Goal: Contribute content: Contribute content

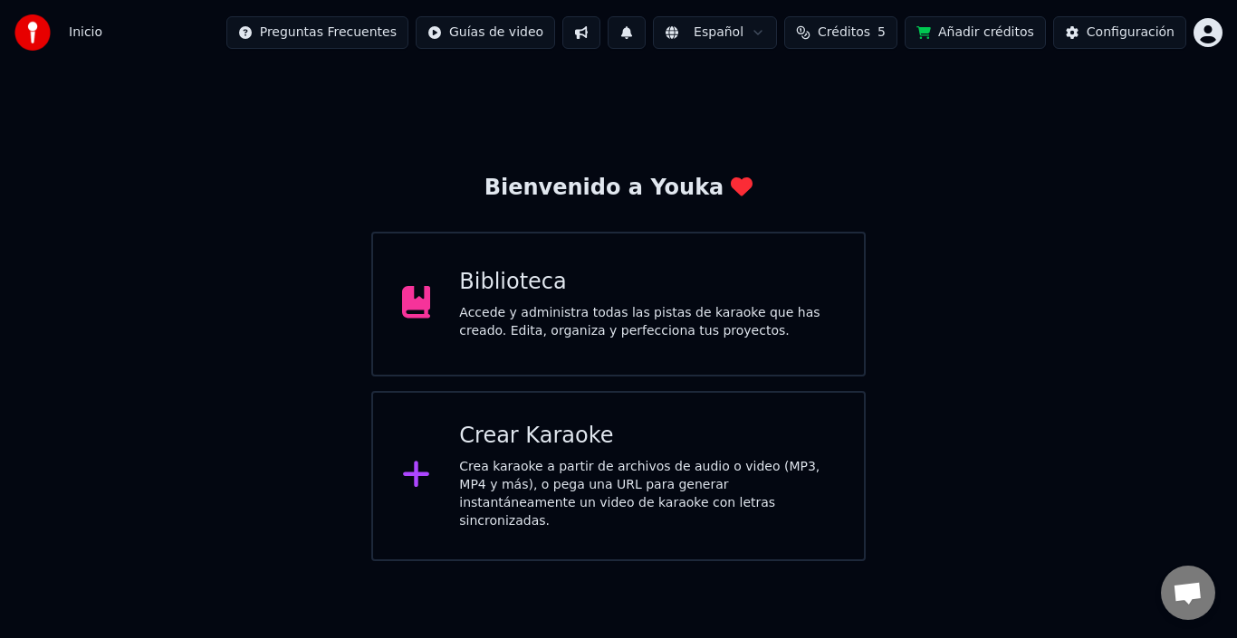
click at [544, 445] on div "Crear Karaoke" at bounding box center [647, 436] width 376 height 29
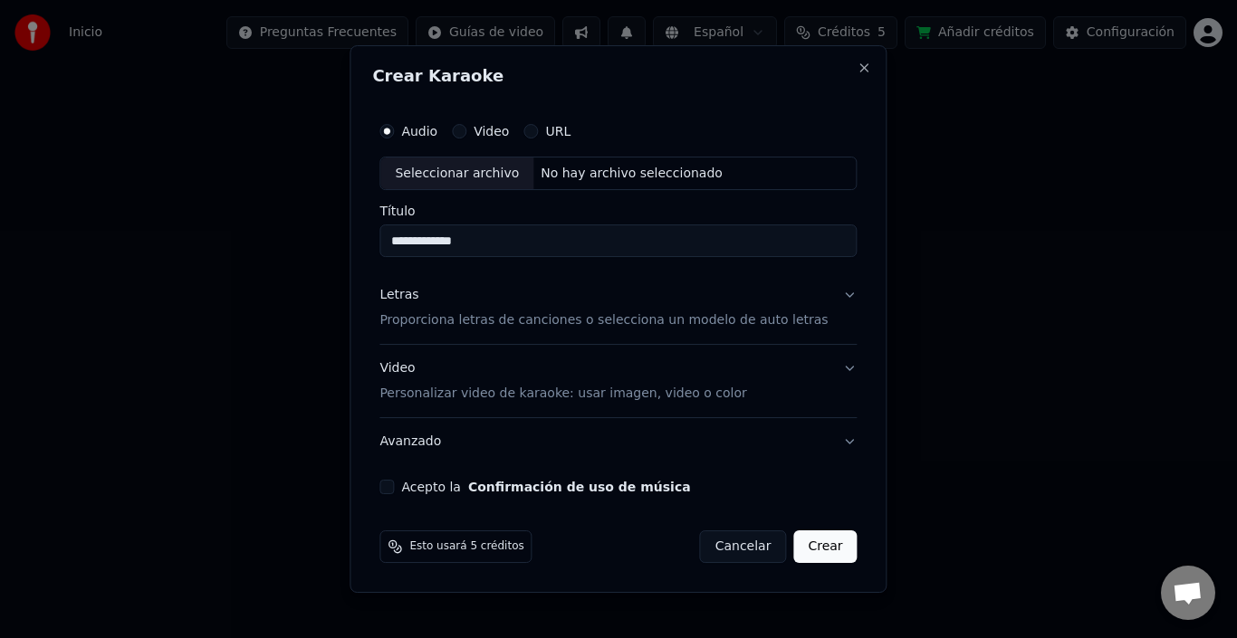
click at [506, 178] on div "Seleccionar archivo" at bounding box center [456, 174] width 153 height 33
type input "**********"
click at [692, 320] on p "Proporciona letras de canciones o selecciona un modelo de auto letras" at bounding box center [603, 321] width 448 height 18
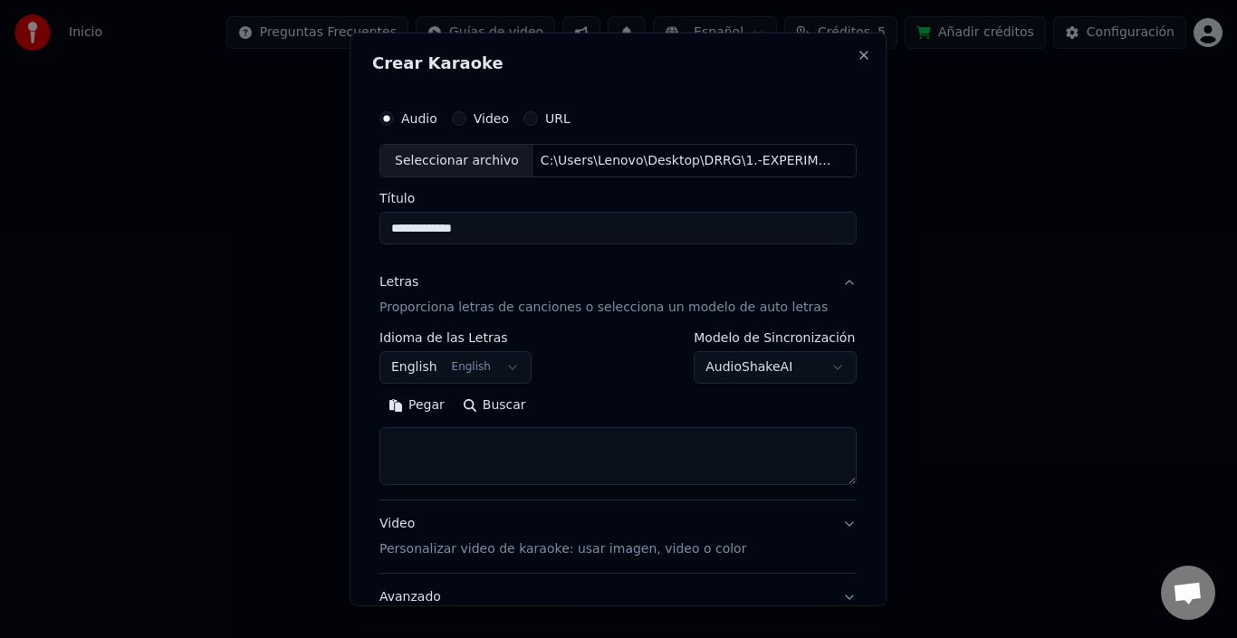
click at [485, 404] on button "Buscar" at bounding box center [494, 405] width 81 height 29
drag, startPoint x: 634, startPoint y: 449, endPoint x: 397, endPoint y: 444, distance: 236.3
click at [397, 444] on textarea at bounding box center [601, 456] width 445 height 58
click at [788, 462] on textarea at bounding box center [601, 456] width 445 height 58
type textarea "**********"
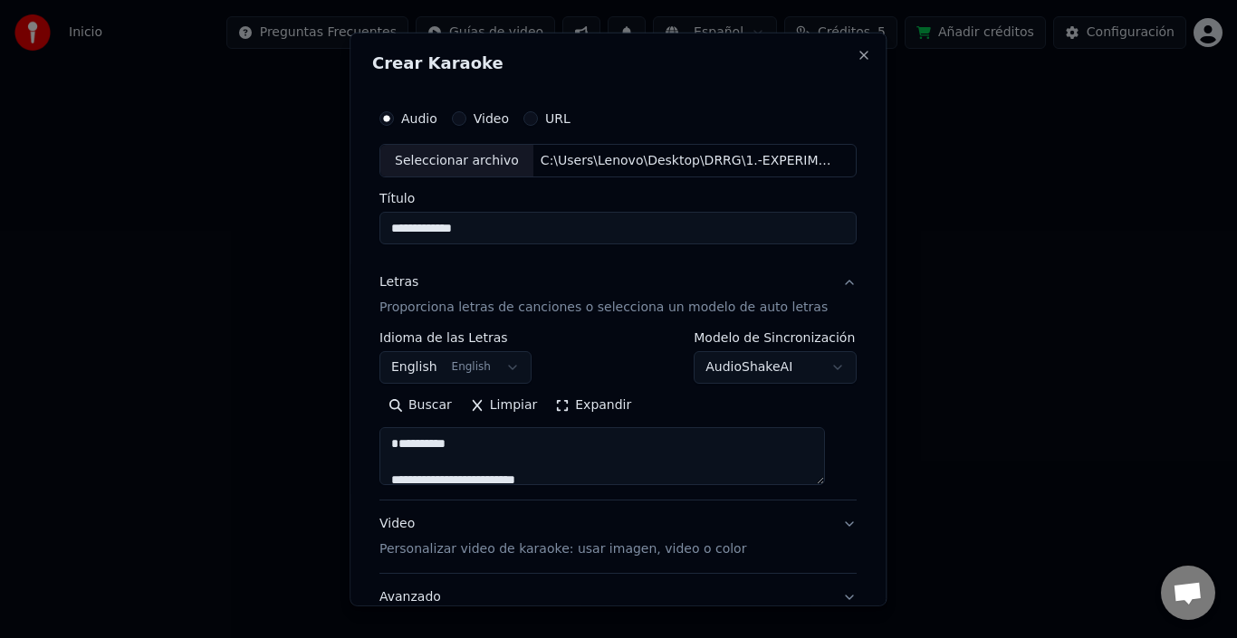
click at [561, 407] on button "Expandir" at bounding box center [594, 405] width 94 height 29
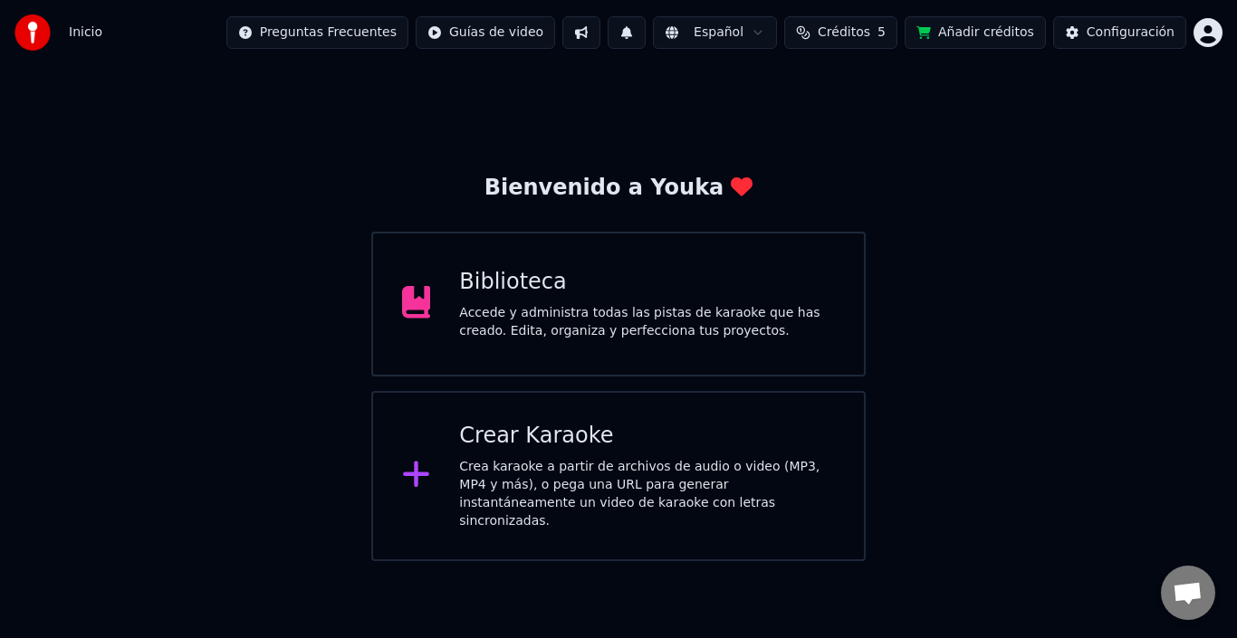
click at [759, 465] on div "Crea karaoke a partir de archivos de audio o video (MP3, MP4 y más), o pega una…" at bounding box center [647, 494] width 376 height 72
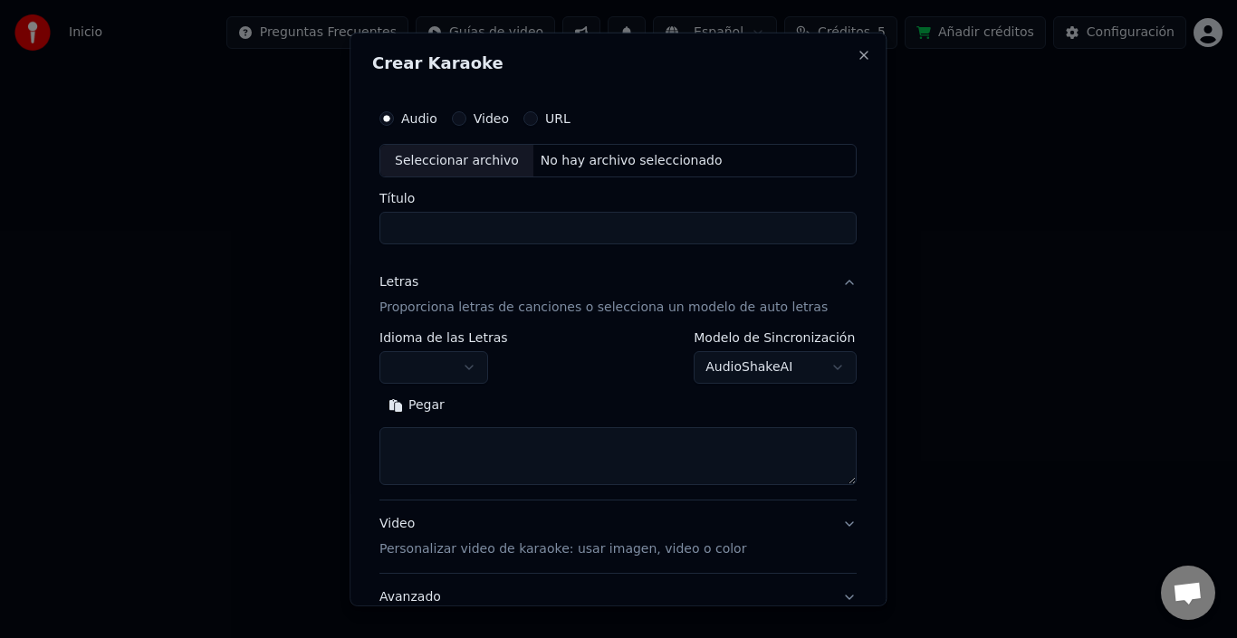
click at [496, 168] on div "Seleccionar archivo" at bounding box center [456, 160] width 153 height 33
type input "**********"
click at [432, 399] on button "Pegar" at bounding box center [416, 405] width 74 height 29
click at [454, 399] on button "Buscar" at bounding box center [494, 405] width 81 height 29
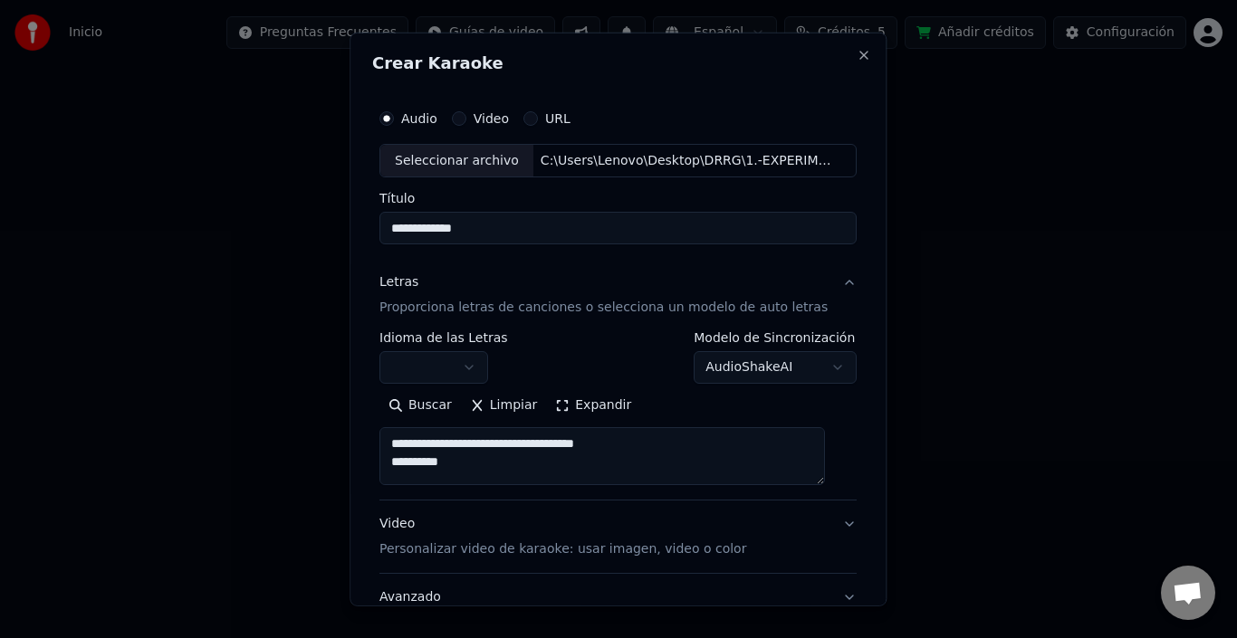
click at [616, 444] on textarea at bounding box center [601, 456] width 445 height 58
click at [627, 440] on textarea at bounding box center [601, 456] width 445 height 58
click at [527, 443] on textarea at bounding box center [601, 456] width 445 height 58
click at [567, 395] on button "Expandir" at bounding box center [594, 405] width 94 height 29
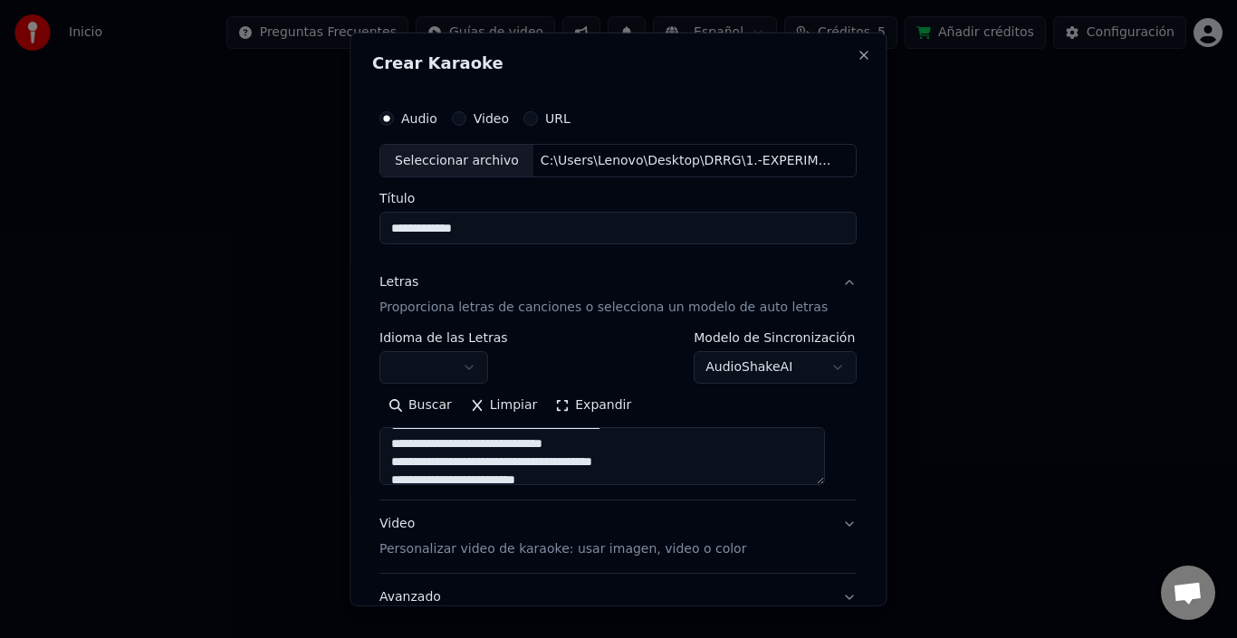
scroll to position [2, 0]
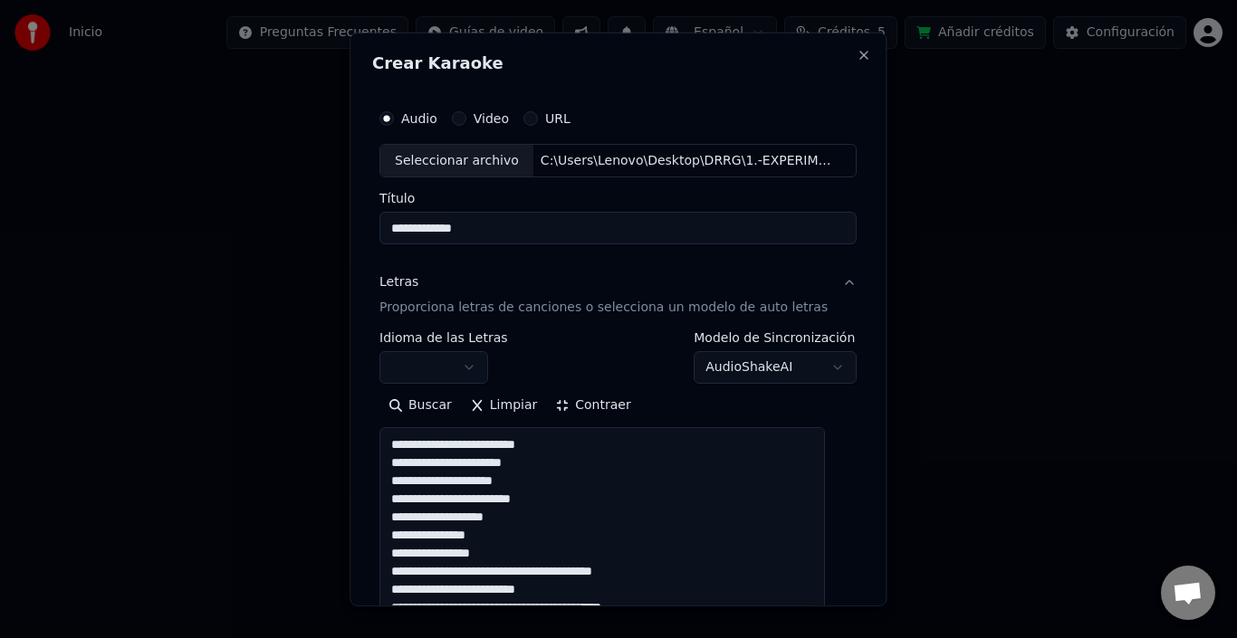
scroll to position [56, 0]
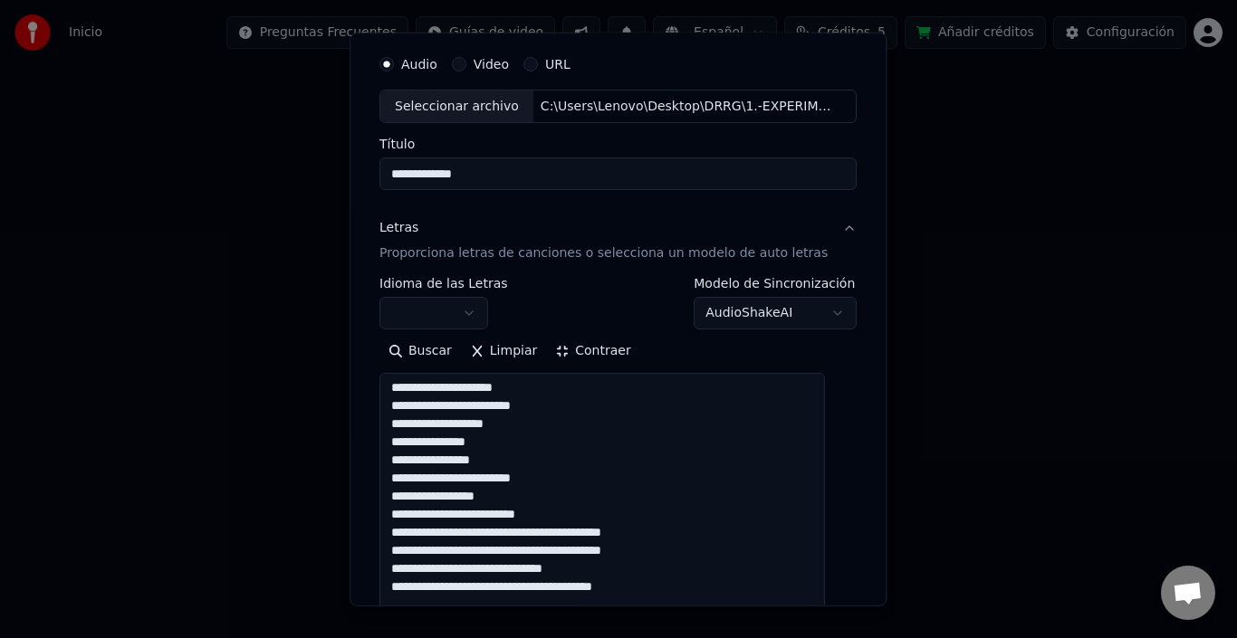
scroll to position [91, 0]
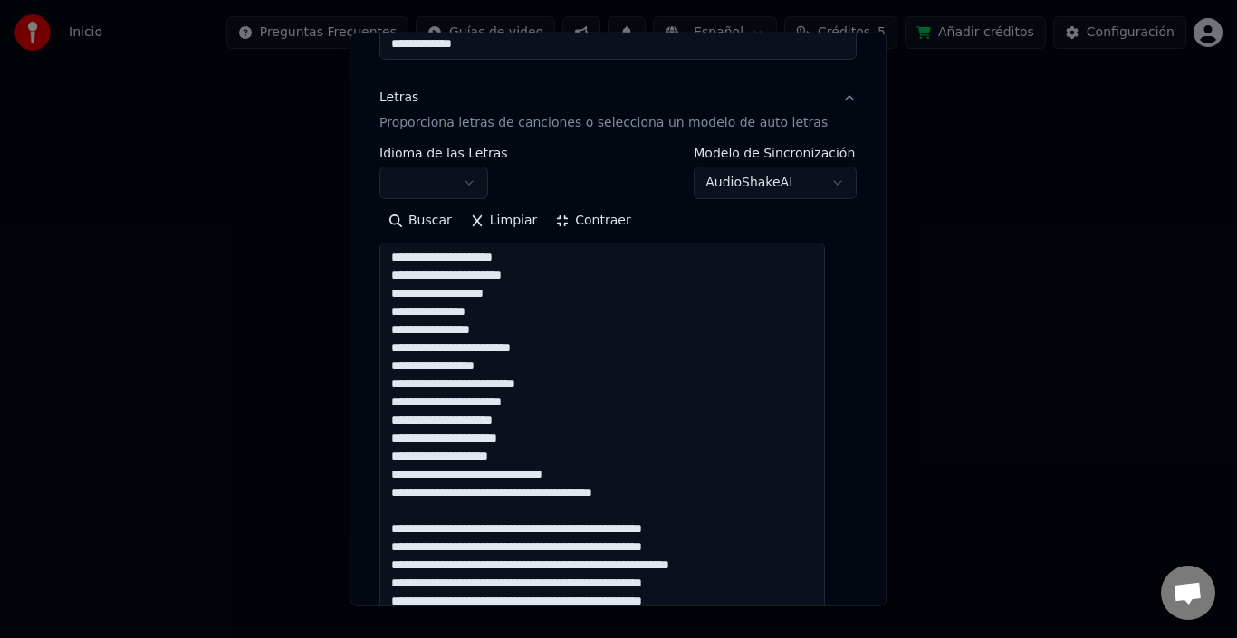
scroll to position [272, 0]
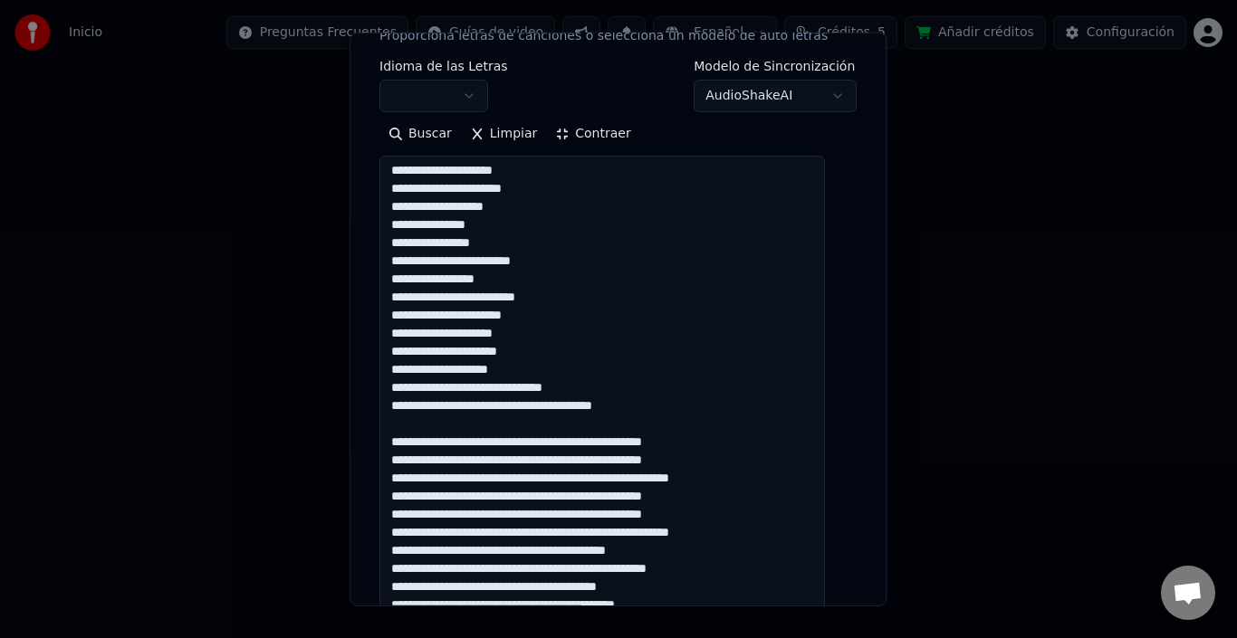
click at [501, 391] on textarea at bounding box center [601, 597] width 445 height 883
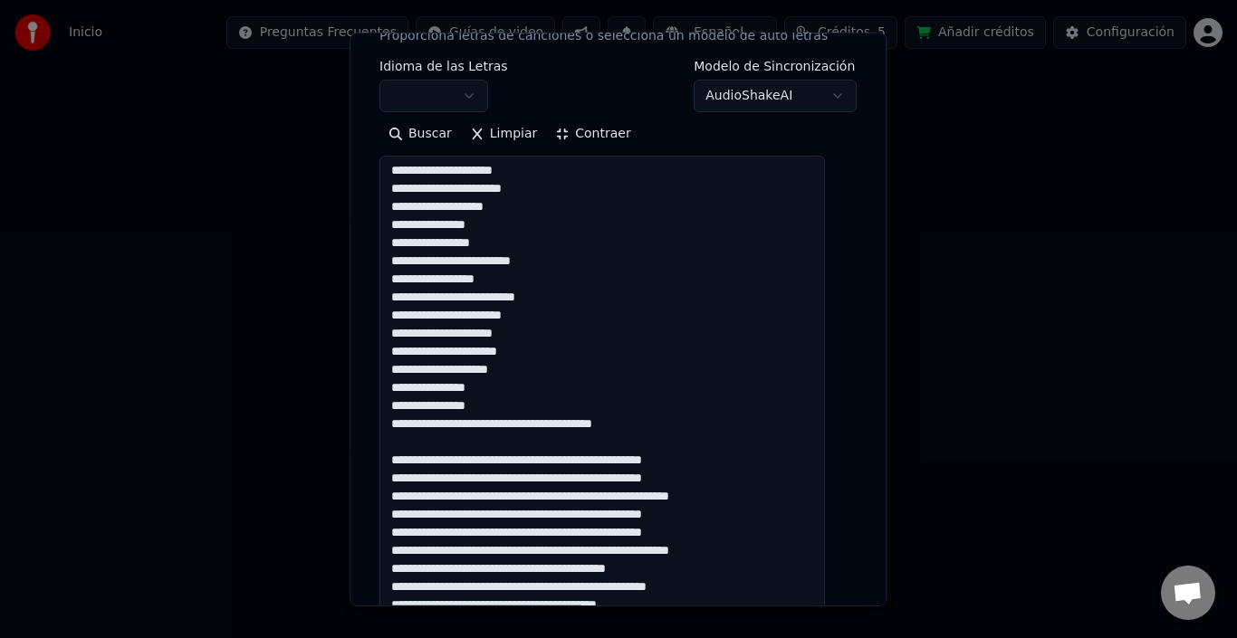
click at [398, 243] on textarea at bounding box center [601, 597] width 445 height 883
click at [554, 423] on textarea at bounding box center [601, 597] width 445 height 883
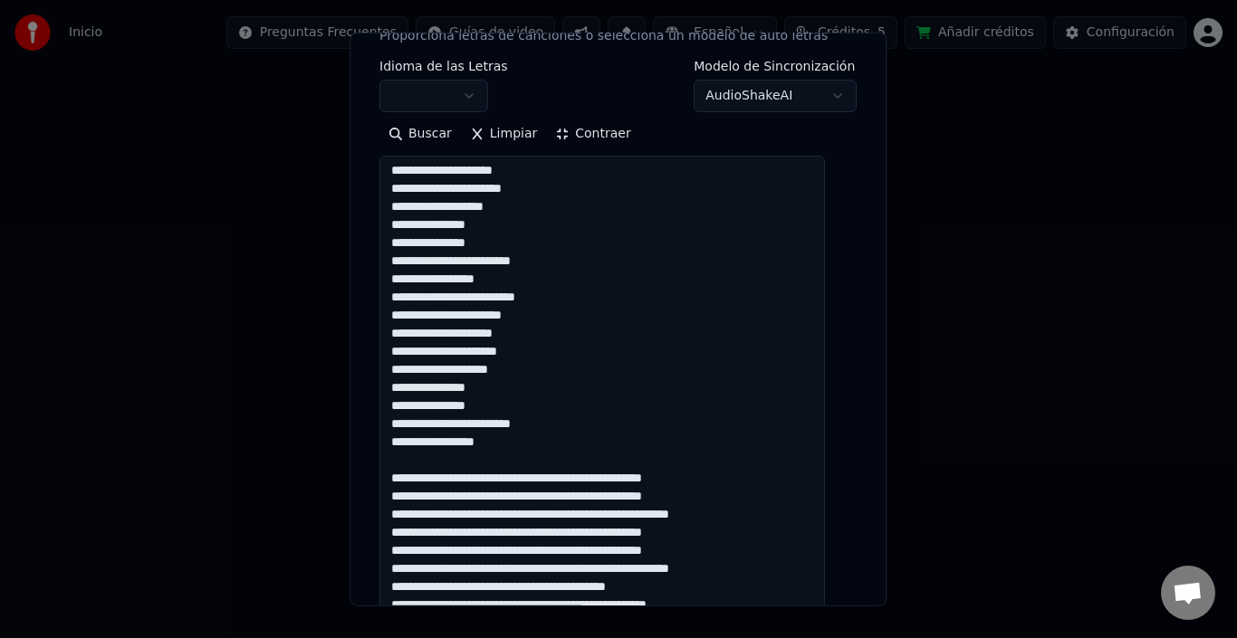
click at [402, 368] on textarea at bounding box center [601, 597] width 445 height 883
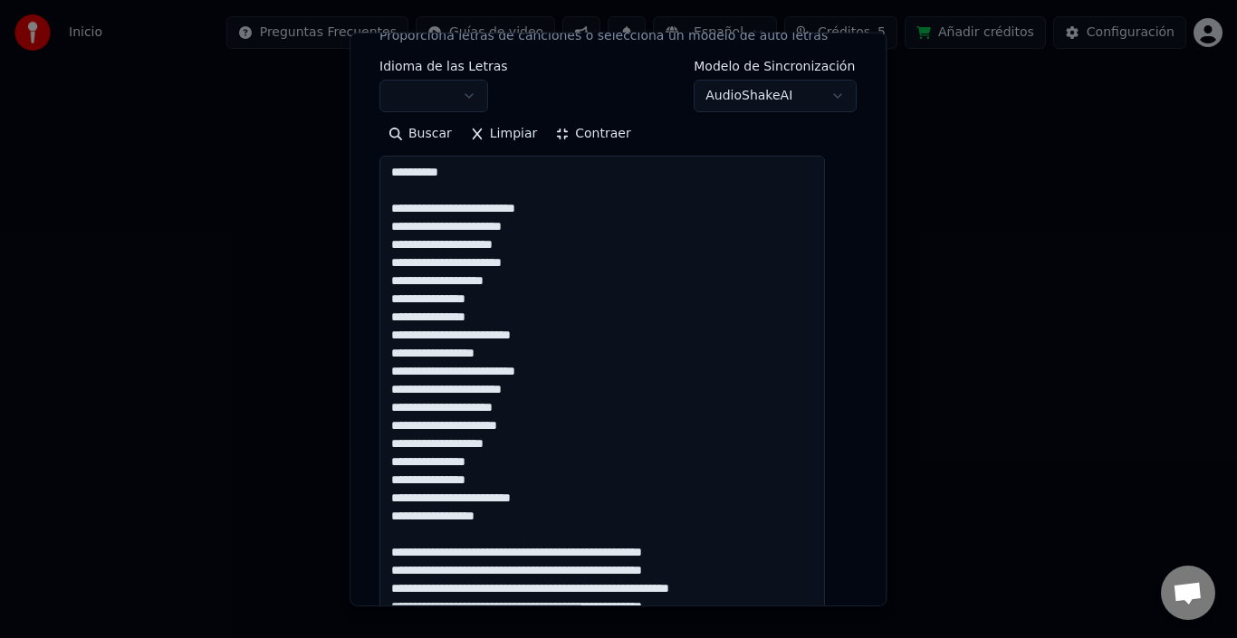
click at [530, 245] on textarea at bounding box center [601, 597] width 445 height 883
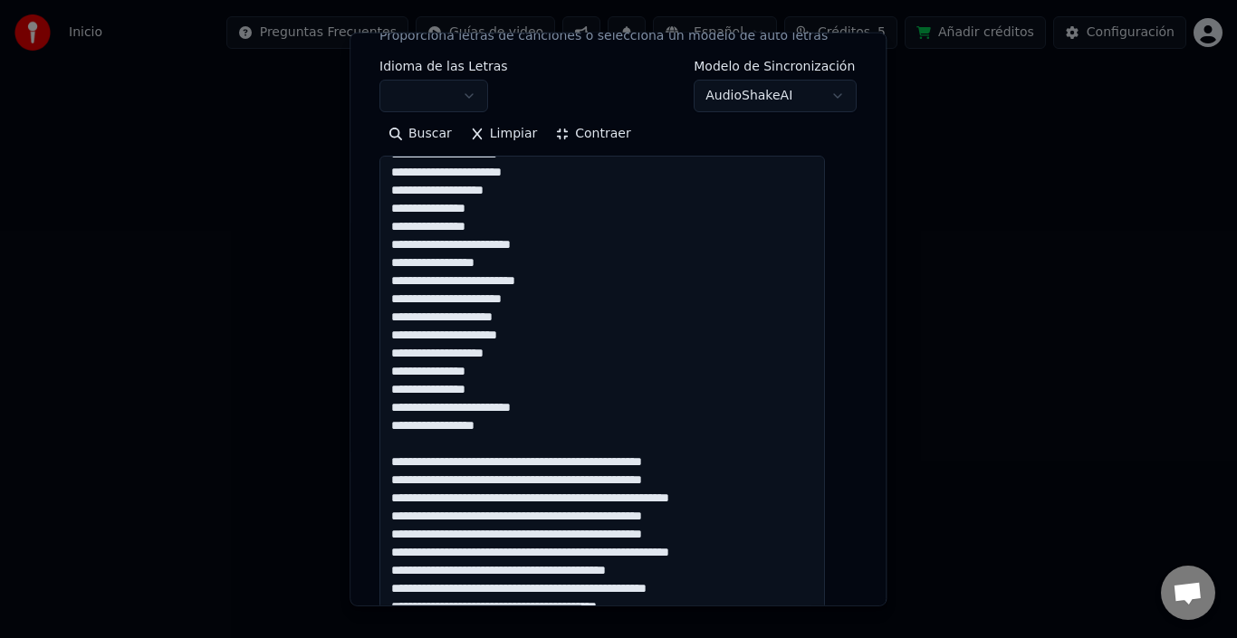
scroll to position [147, 0]
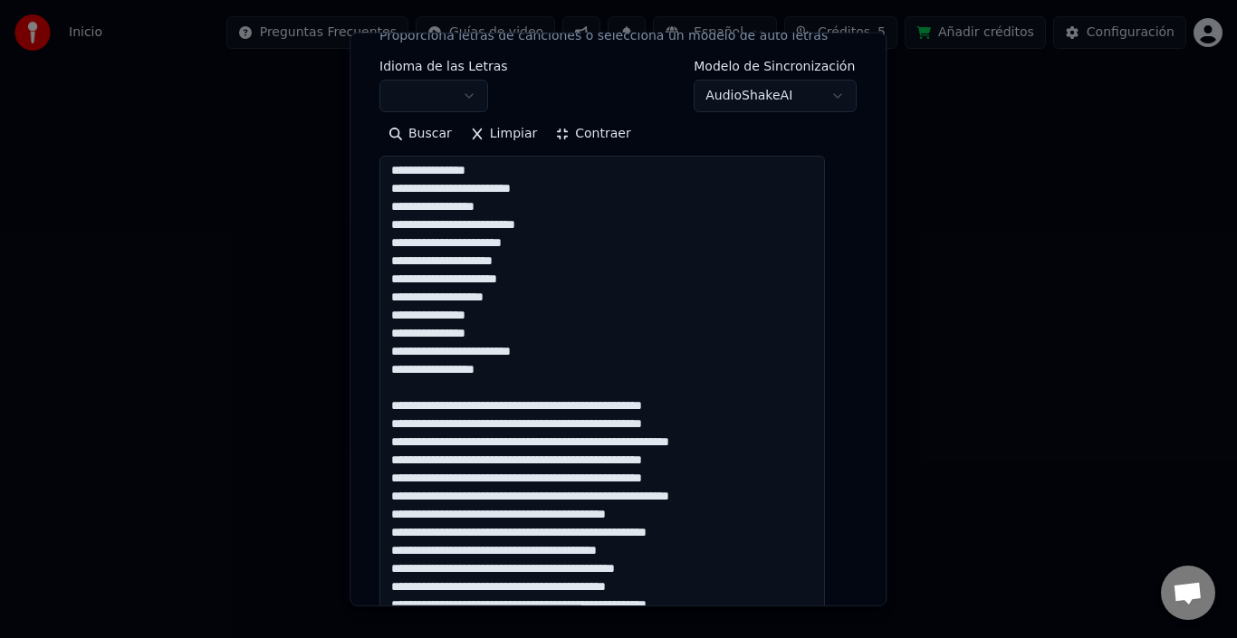
click at [530, 263] on textarea at bounding box center [601, 597] width 445 height 883
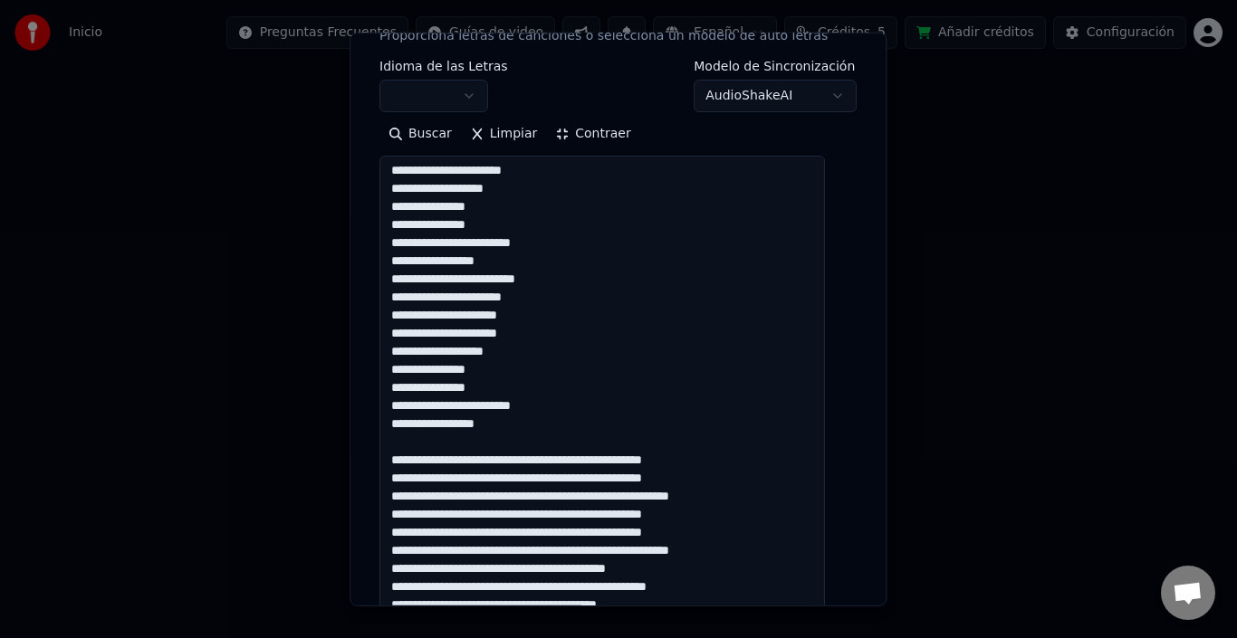
scroll to position [56, 0]
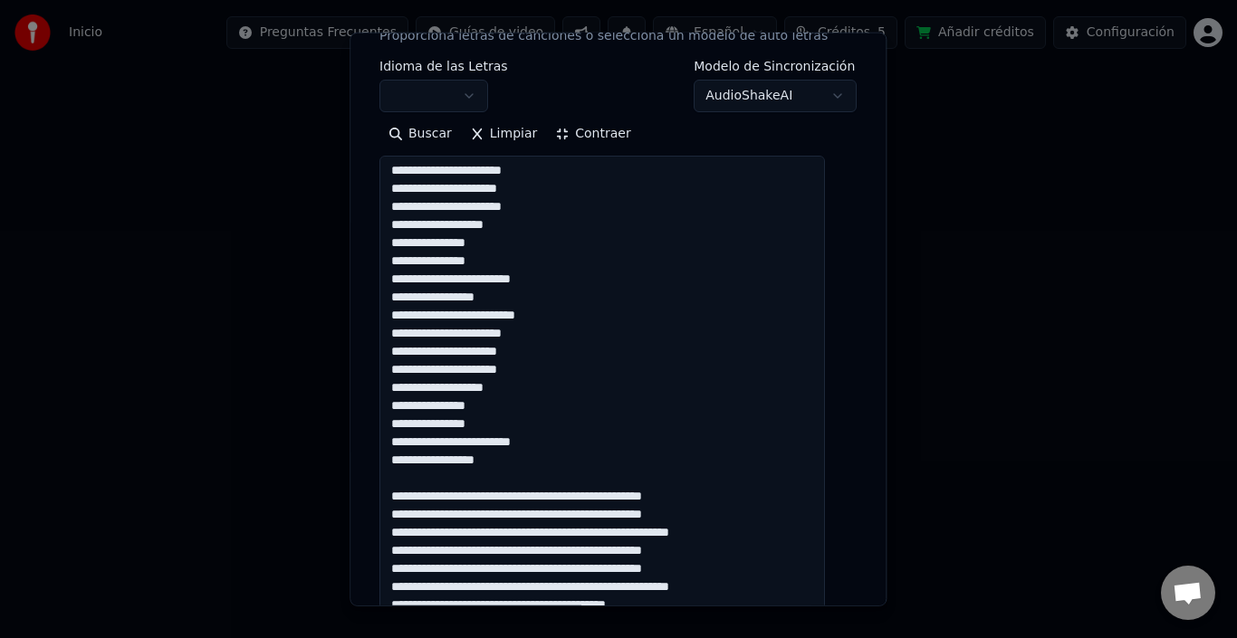
click at [537, 189] on textarea at bounding box center [601, 597] width 445 height 883
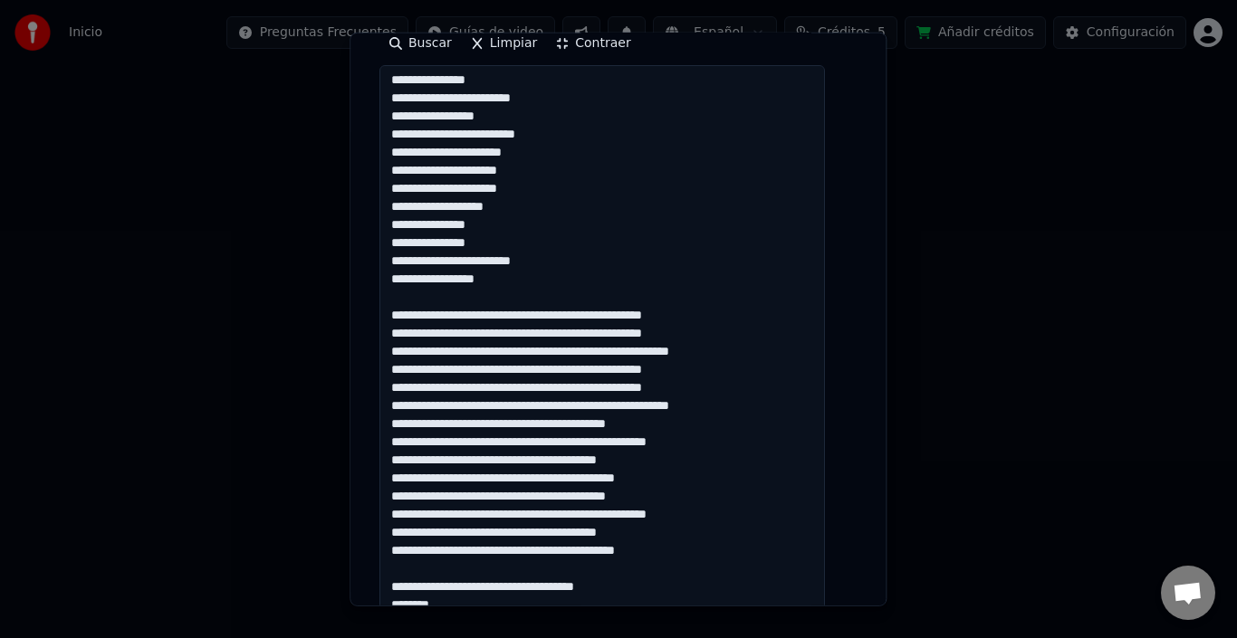
scroll to position [453, 0]
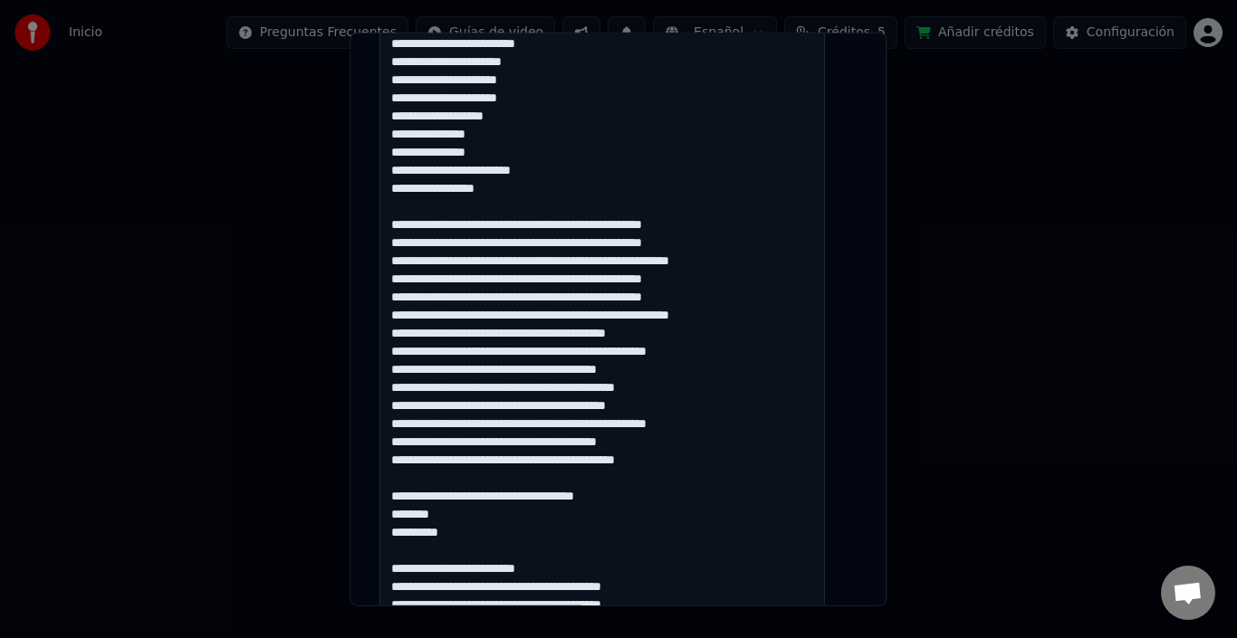
click at [563, 221] on textarea at bounding box center [601, 416] width 445 height 883
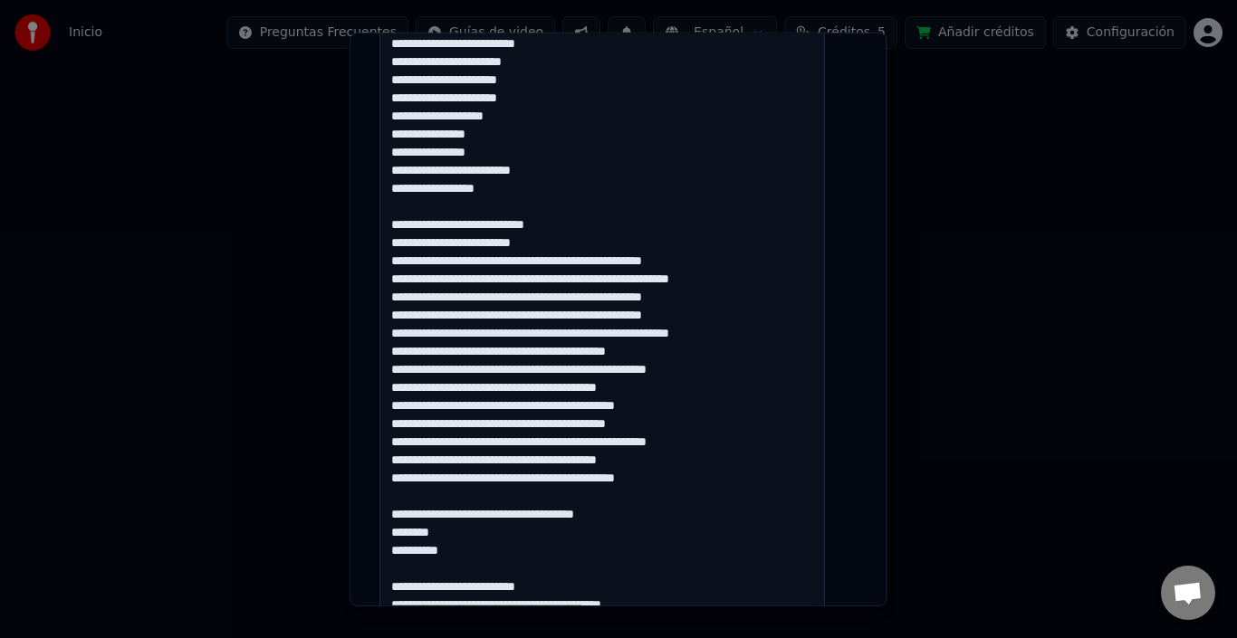
click at [550, 262] on textarea at bounding box center [601, 416] width 445 height 883
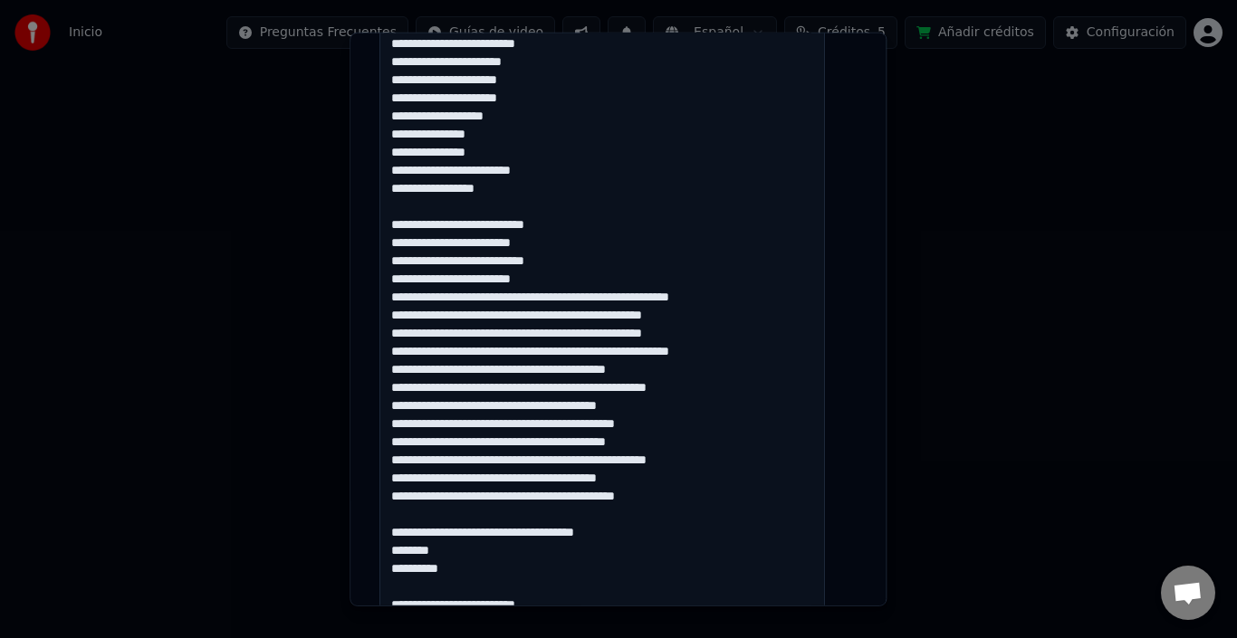
click at [491, 298] on textarea at bounding box center [601, 416] width 445 height 883
click at [494, 297] on textarea at bounding box center [601, 416] width 445 height 883
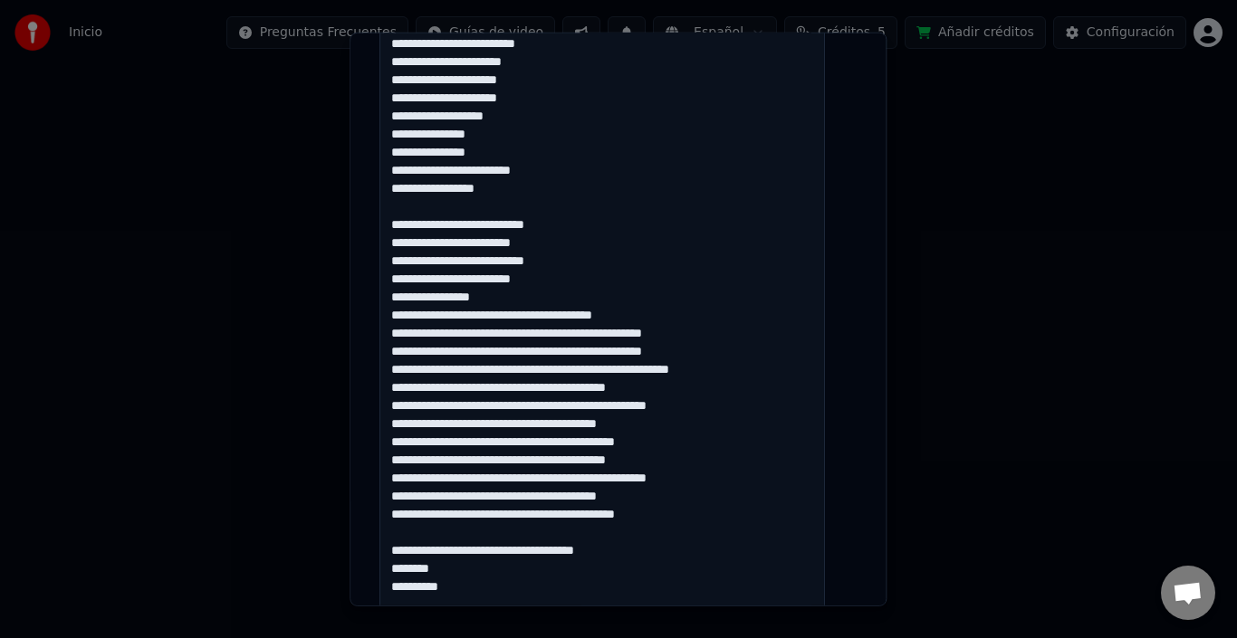
click at [523, 317] on textarea at bounding box center [601, 416] width 445 height 883
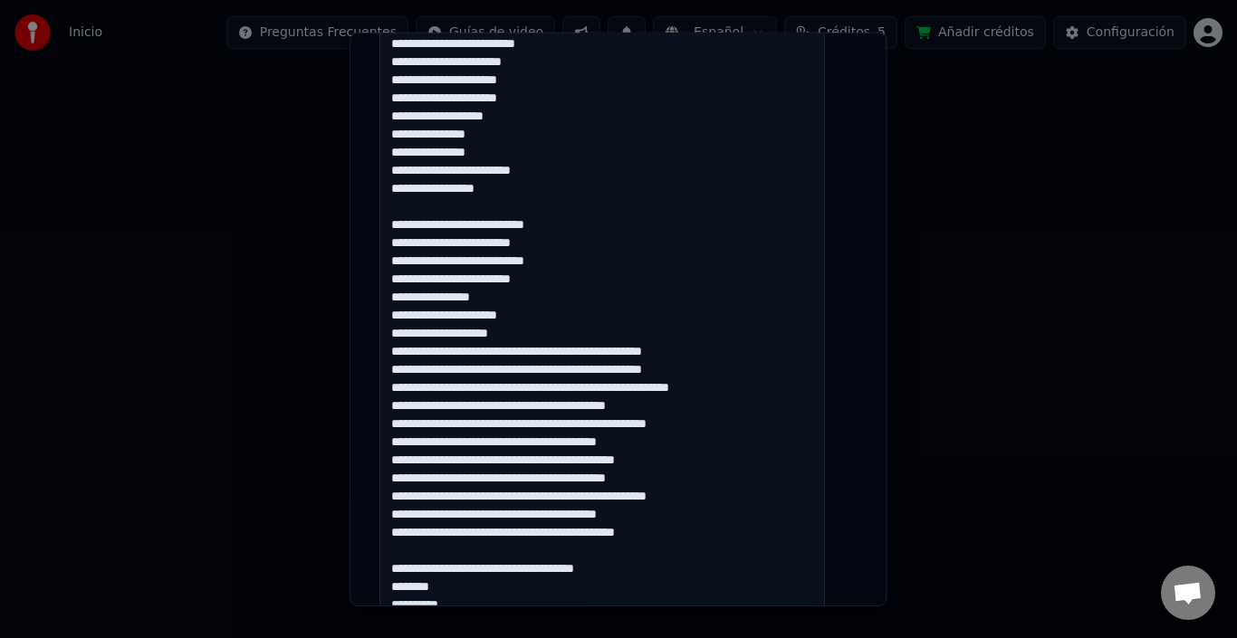
click at [561, 352] on textarea at bounding box center [601, 416] width 445 height 883
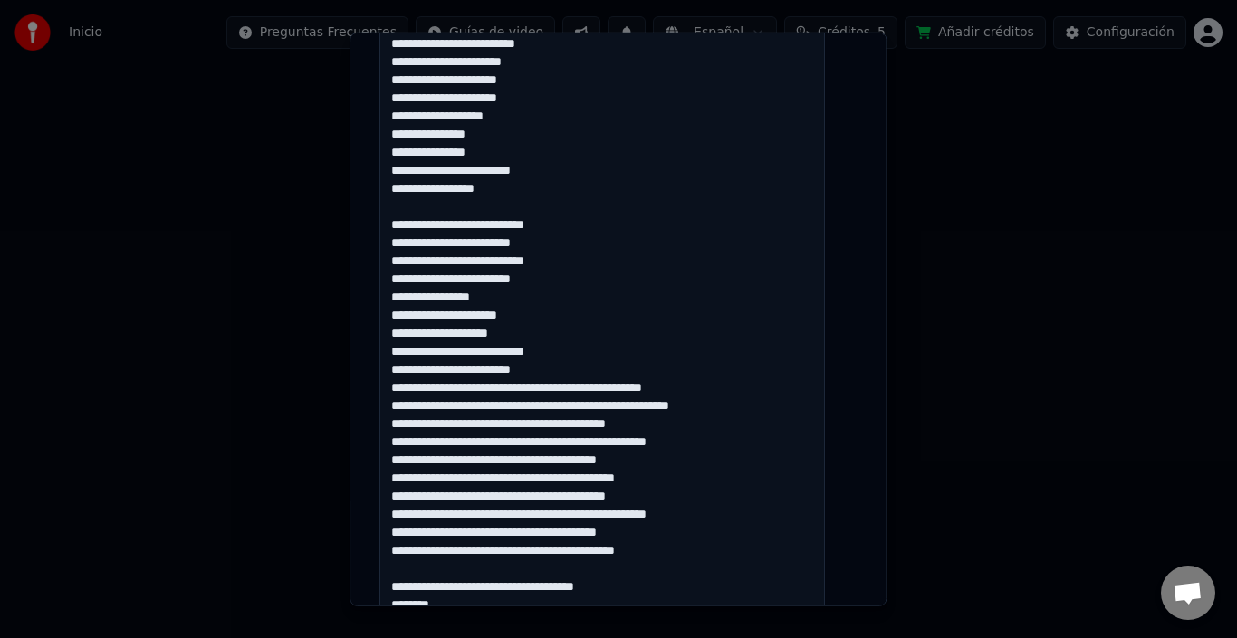
click at [550, 384] on textarea at bounding box center [601, 416] width 445 height 883
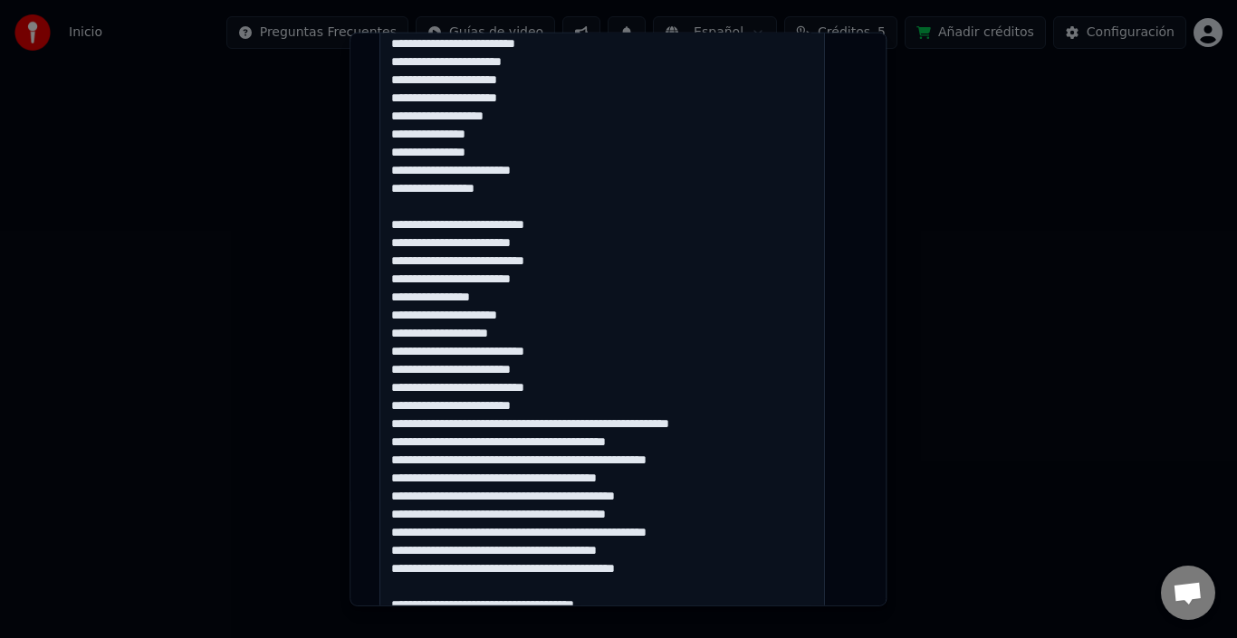
click at [495, 425] on textarea at bounding box center [601, 416] width 445 height 883
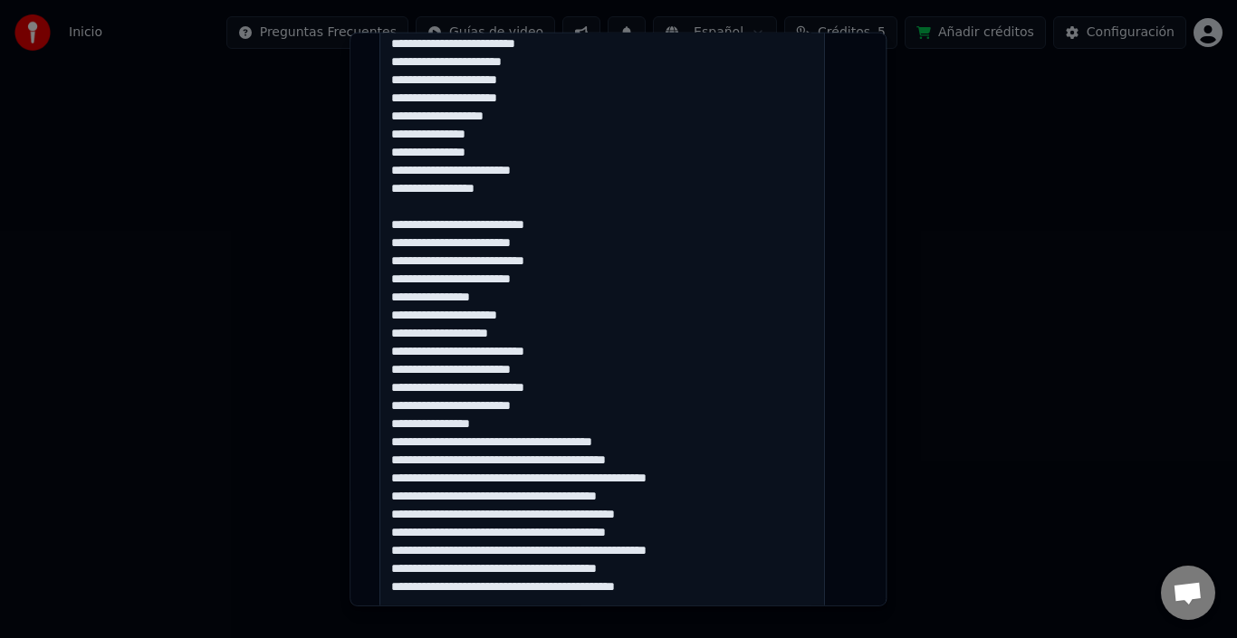
click at [522, 444] on textarea at bounding box center [601, 416] width 445 height 883
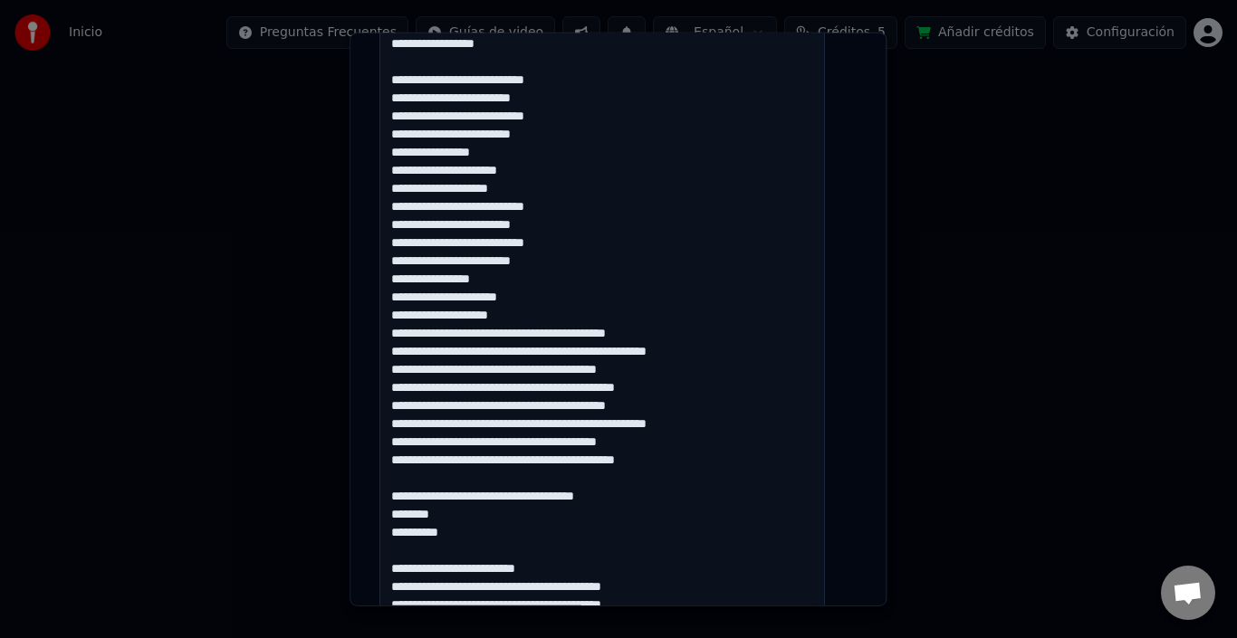
scroll to position [543, 0]
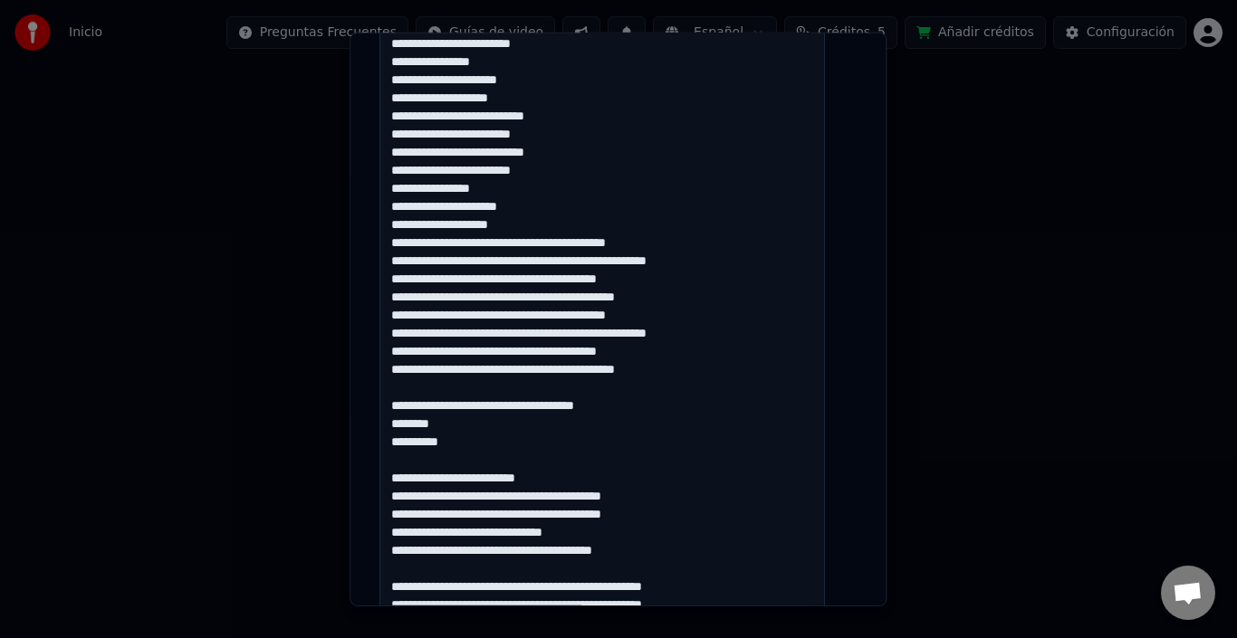
click at [517, 224] on textarea at bounding box center [601, 325] width 445 height 883
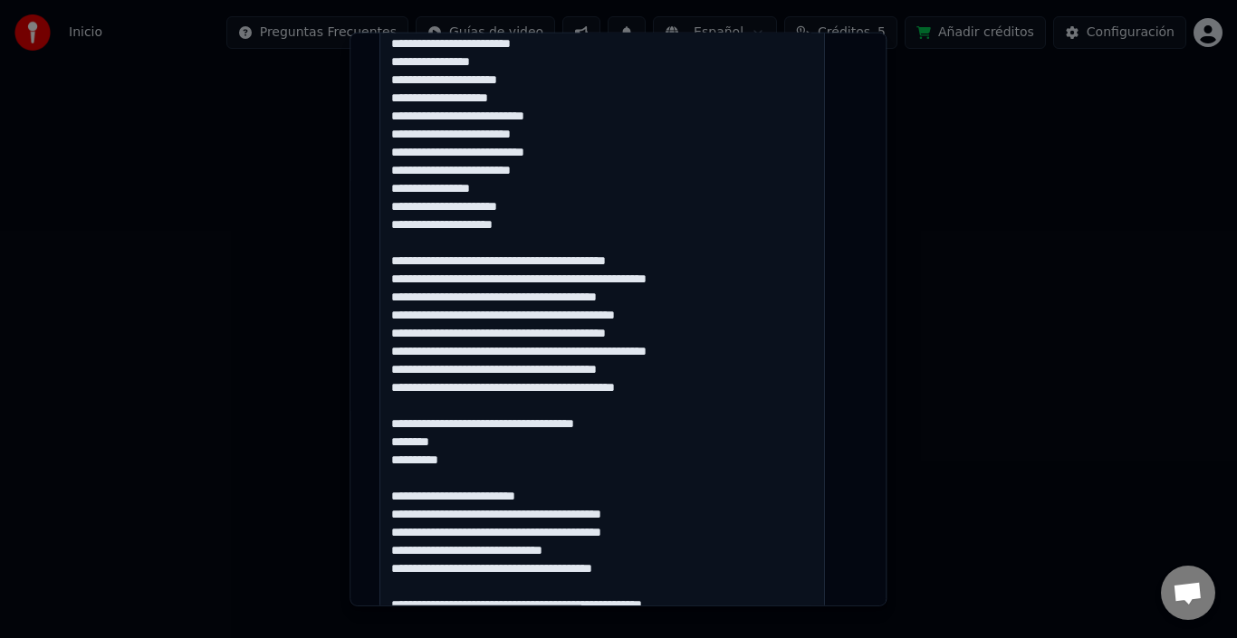
click at [560, 261] on textarea at bounding box center [601, 325] width 445 height 883
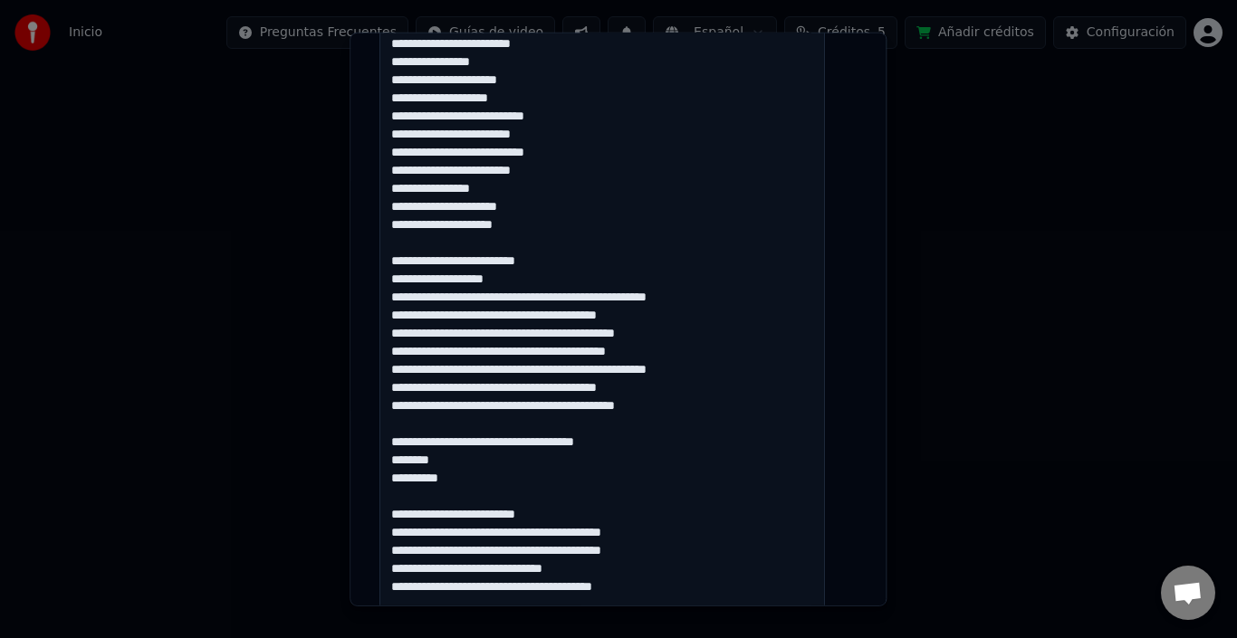
click at [568, 295] on textarea at bounding box center [601, 325] width 445 height 883
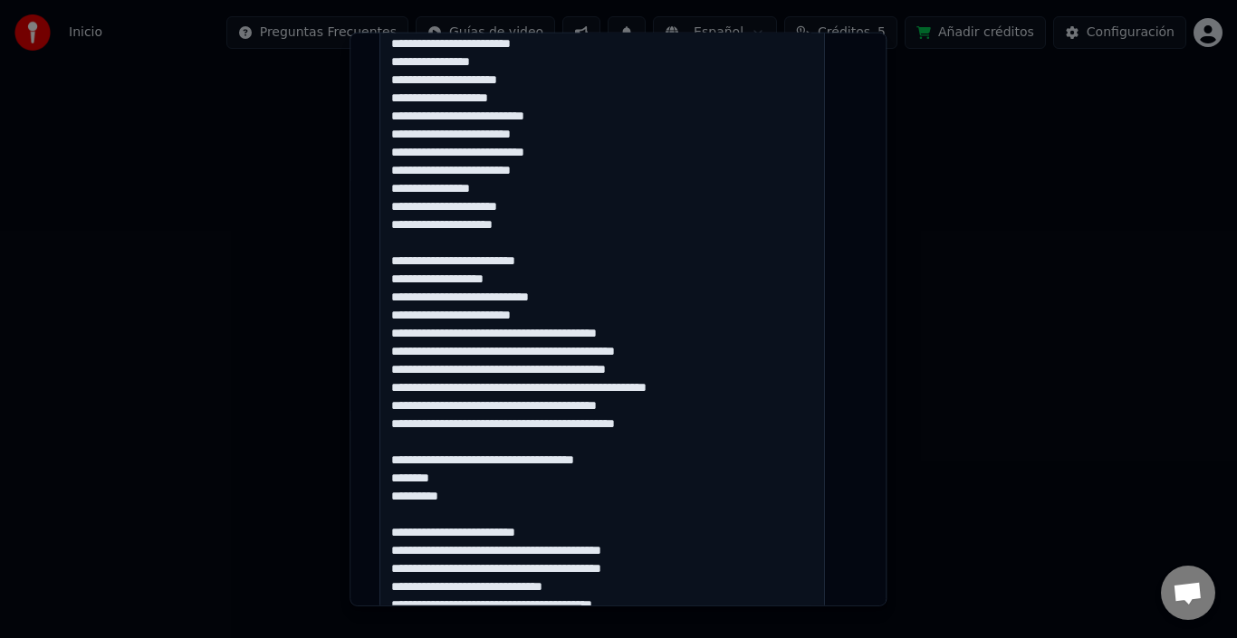
click at [516, 328] on textarea at bounding box center [601, 325] width 445 height 883
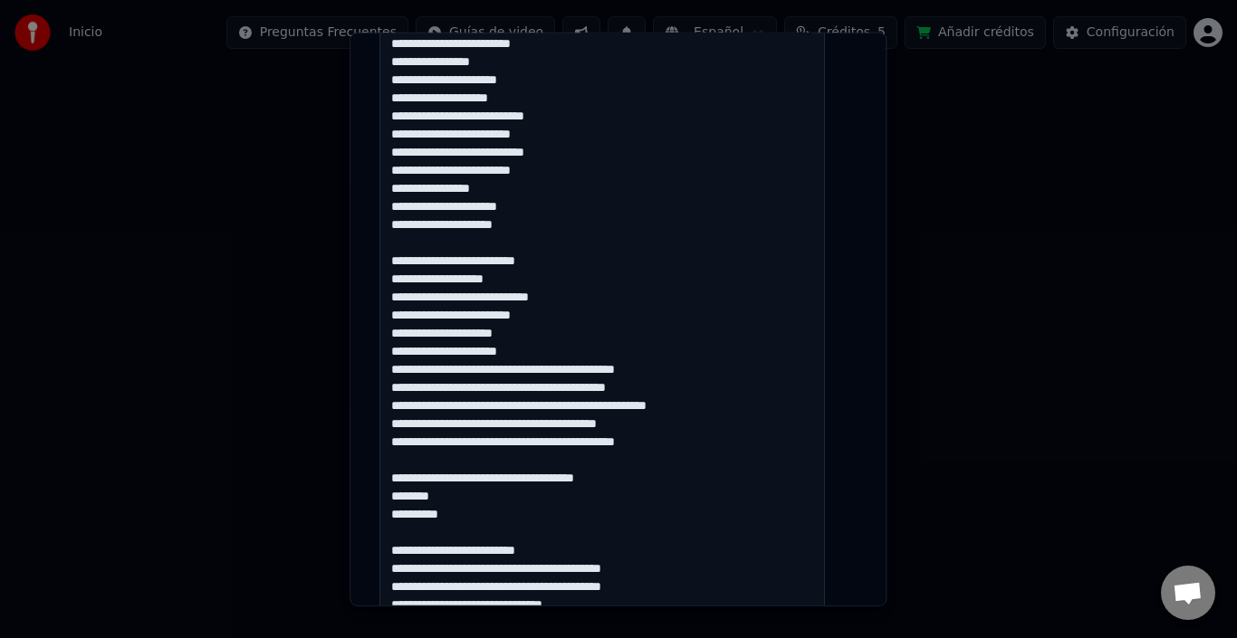
click at [539, 373] on textarea at bounding box center [601, 325] width 445 height 883
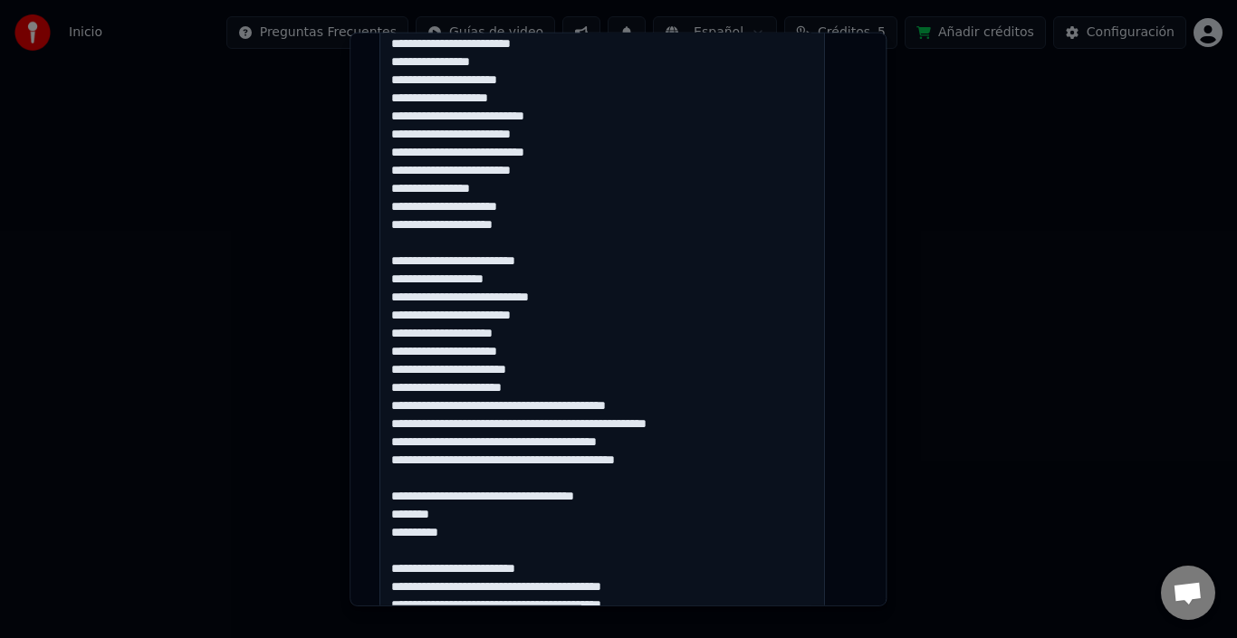
click at [560, 406] on textarea at bounding box center [601, 325] width 445 height 883
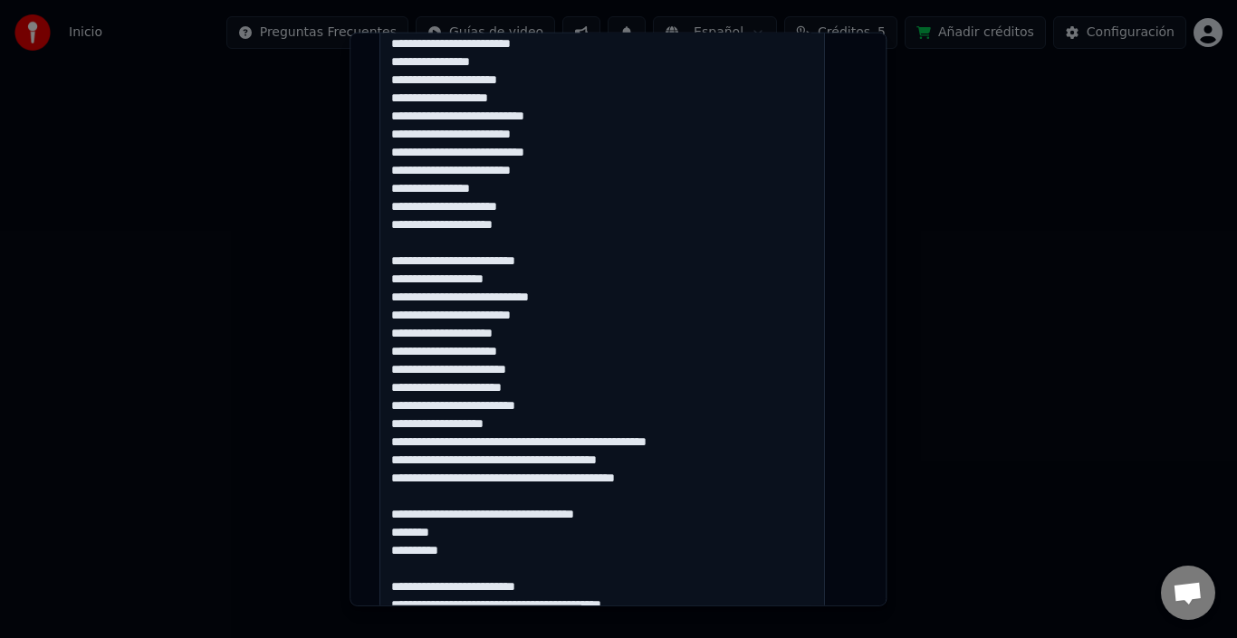
click at [533, 387] on textarea at bounding box center [601, 325] width 445 height 883
click at [566, 441] on textarea at bounding box center [601, 325] width 445 height 883
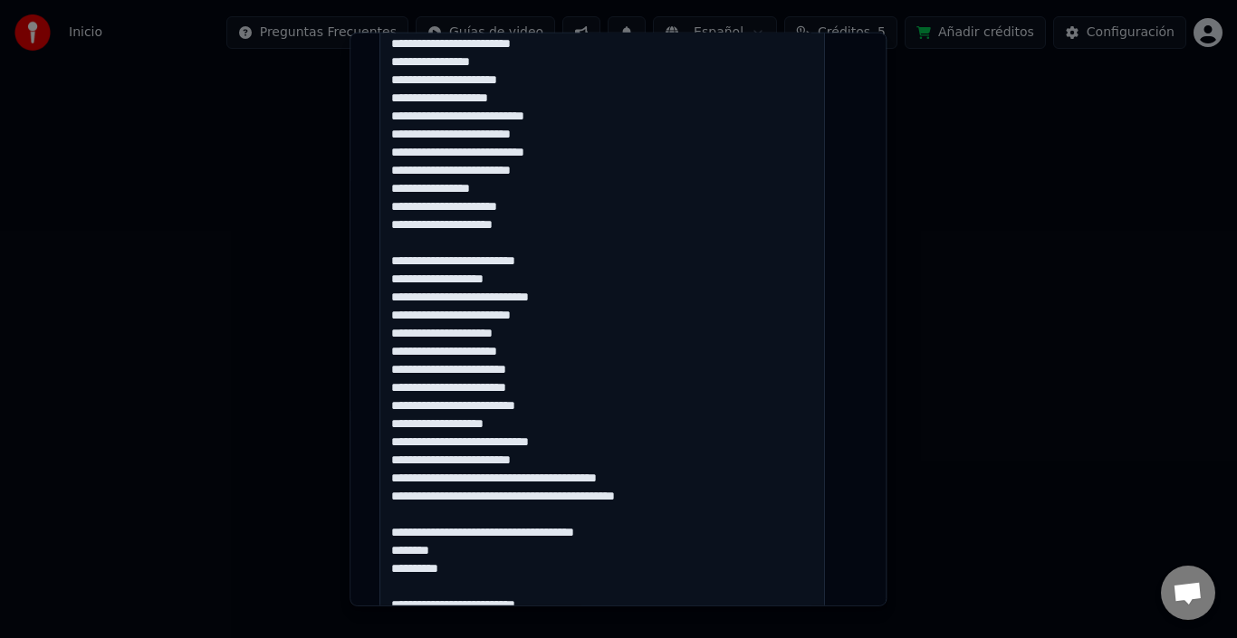
click at [514, 481] on textarea at bounding box center [601, 325] width 445 height 883
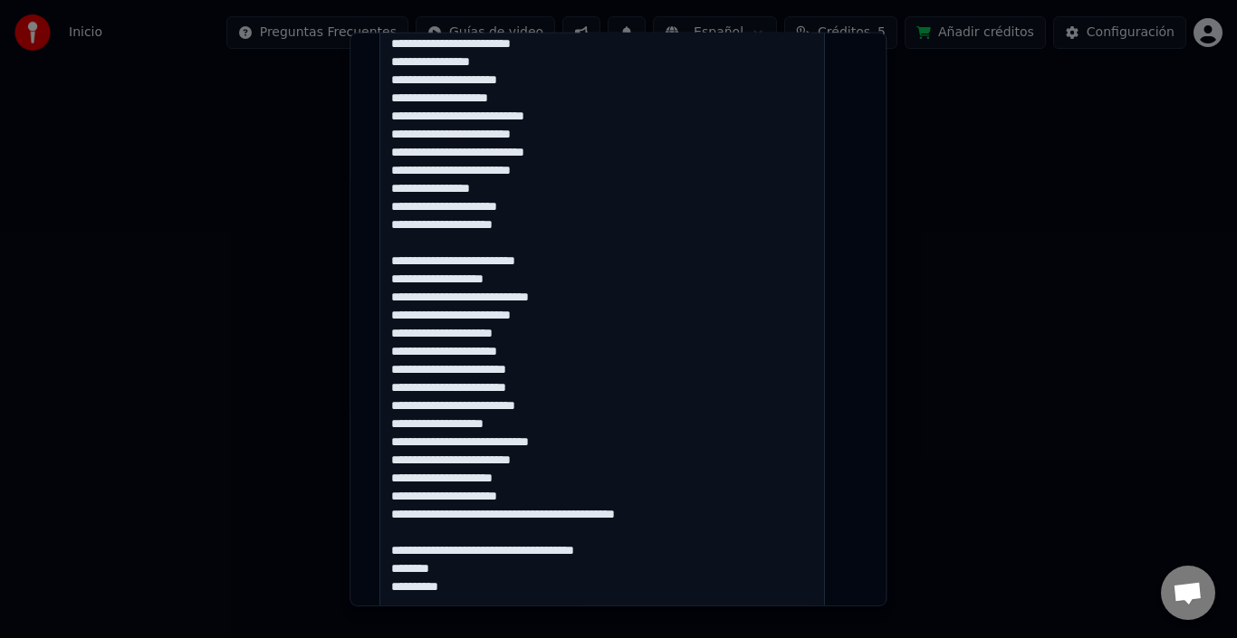
click at [534, 515] on textarea at bounding box center [601, 325] width 445 height 883
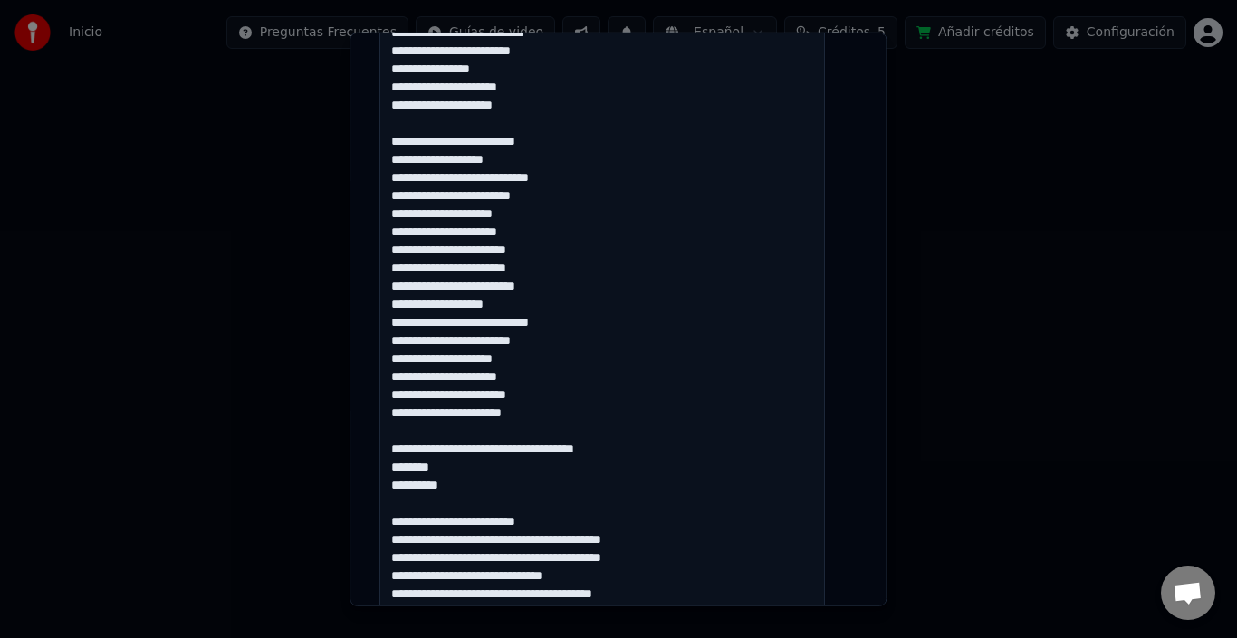
scroll to position [454, 0]
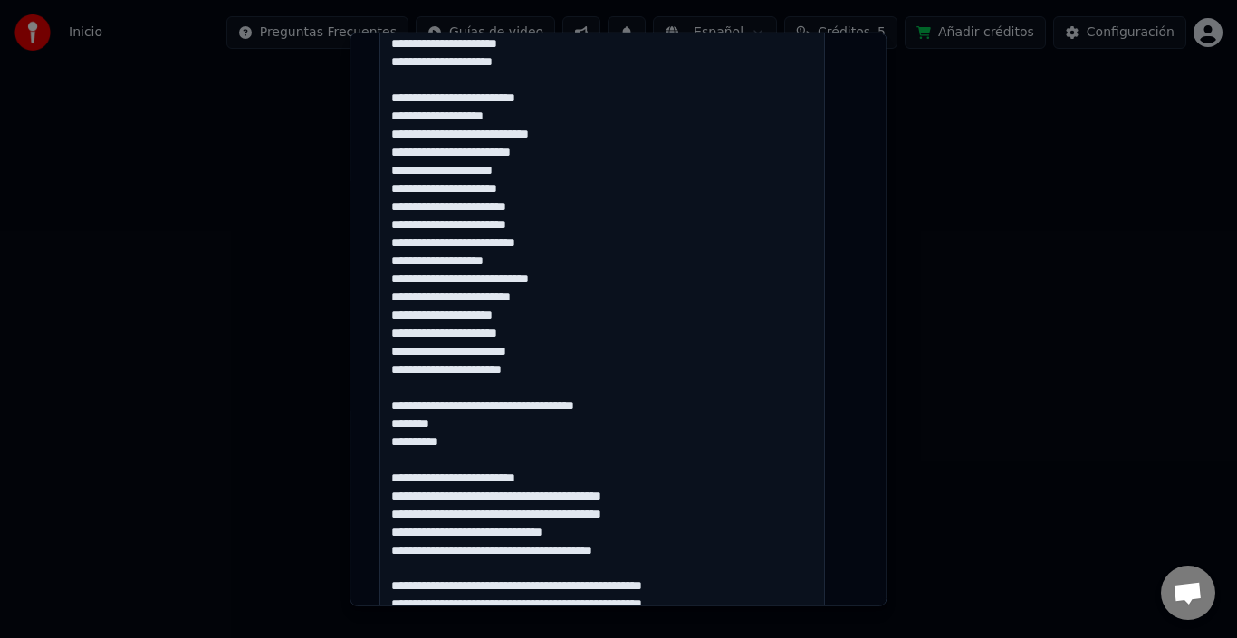
drag, startPoint x: 397, startPoint y: 405, endPoint x: 467, endPoint y: 441, distance: 78.5
click at [467, 441] on textarea at bounding box center [601, 325] width 445 height 883
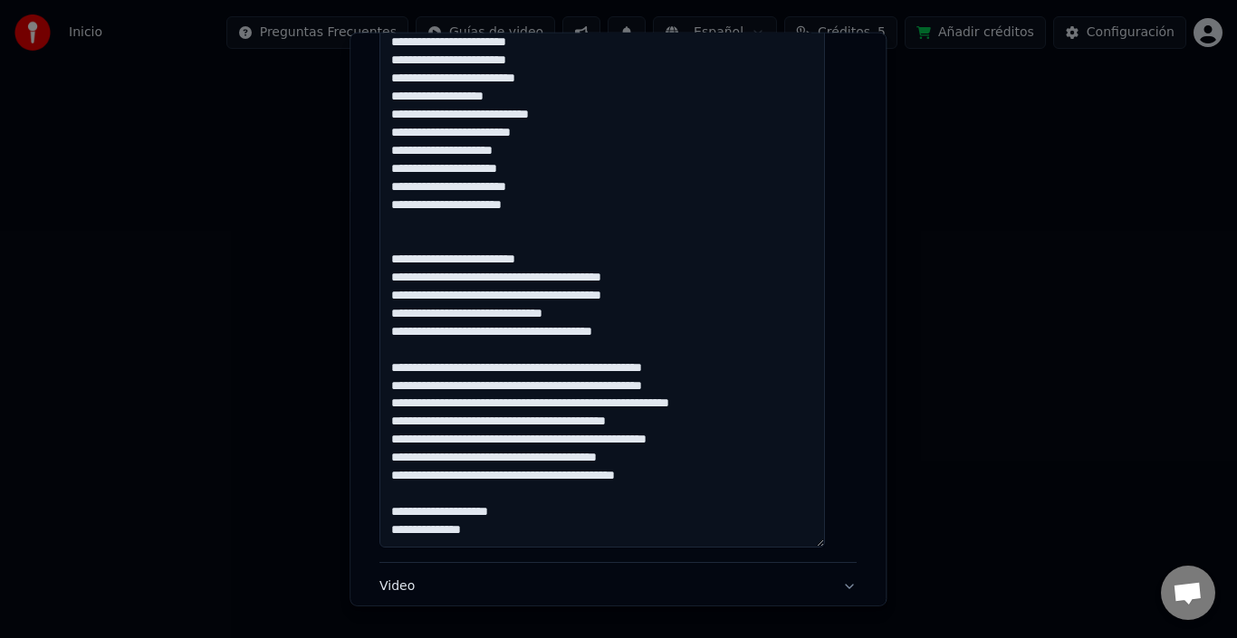
scroll to position [869, 0]
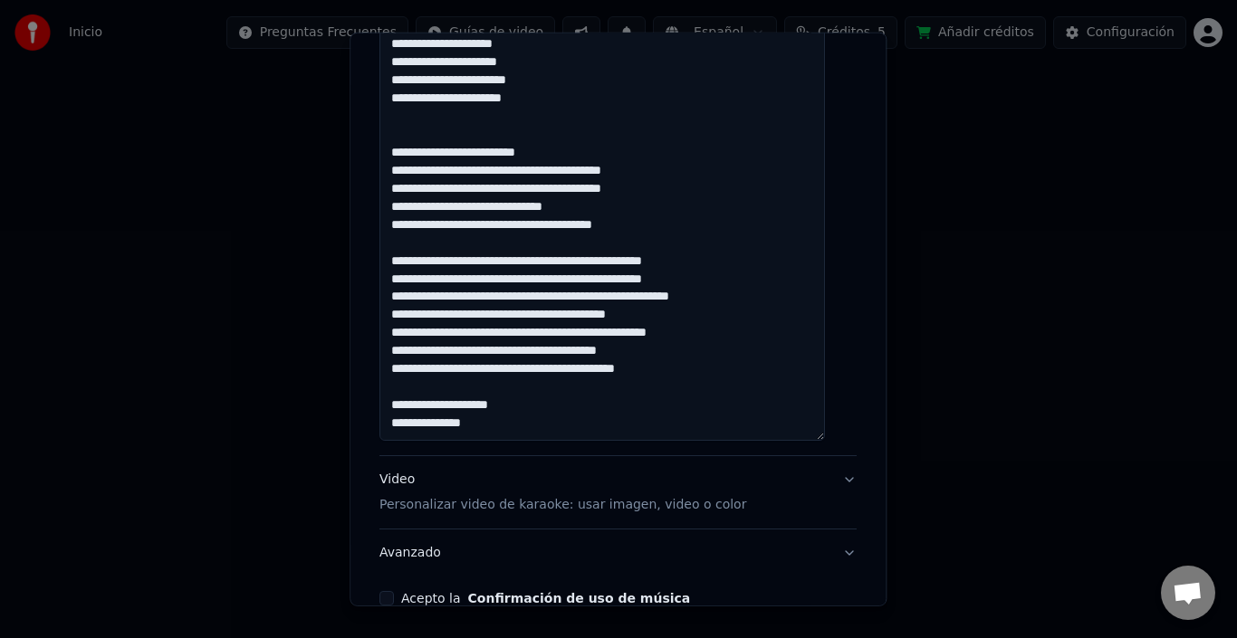
click at [536, 174] on textarea at bounding box center [601, -1] width 445 height 883
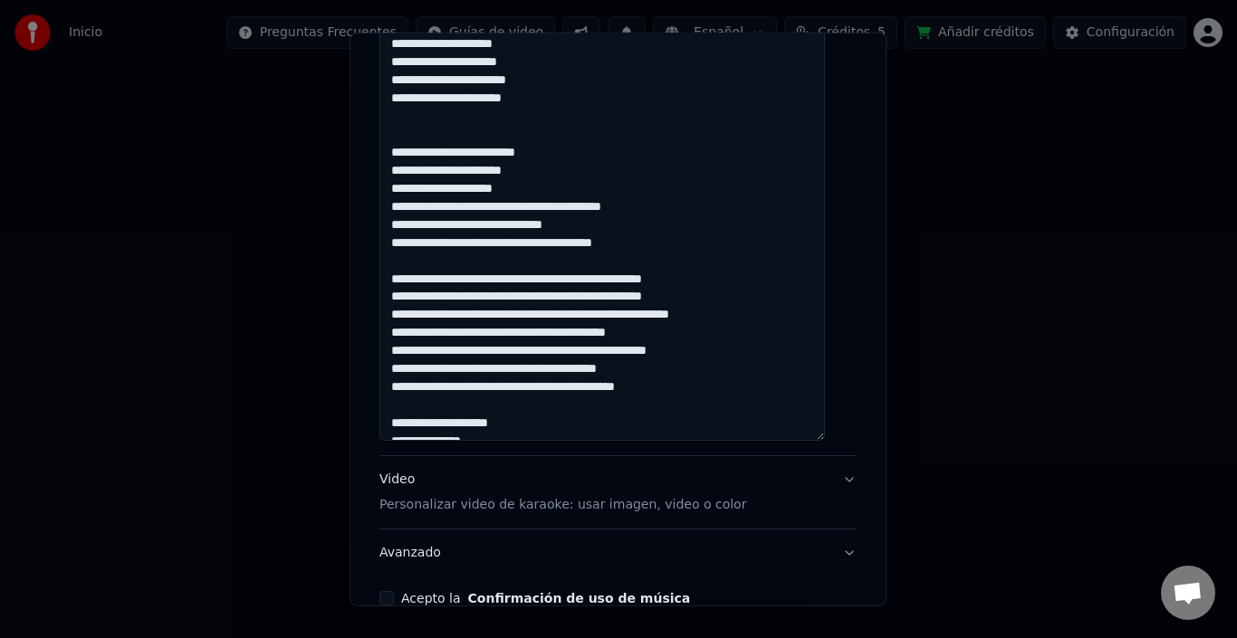
click at [534, 211] on textarea at bounding box center [601, -1] width 445 height 883
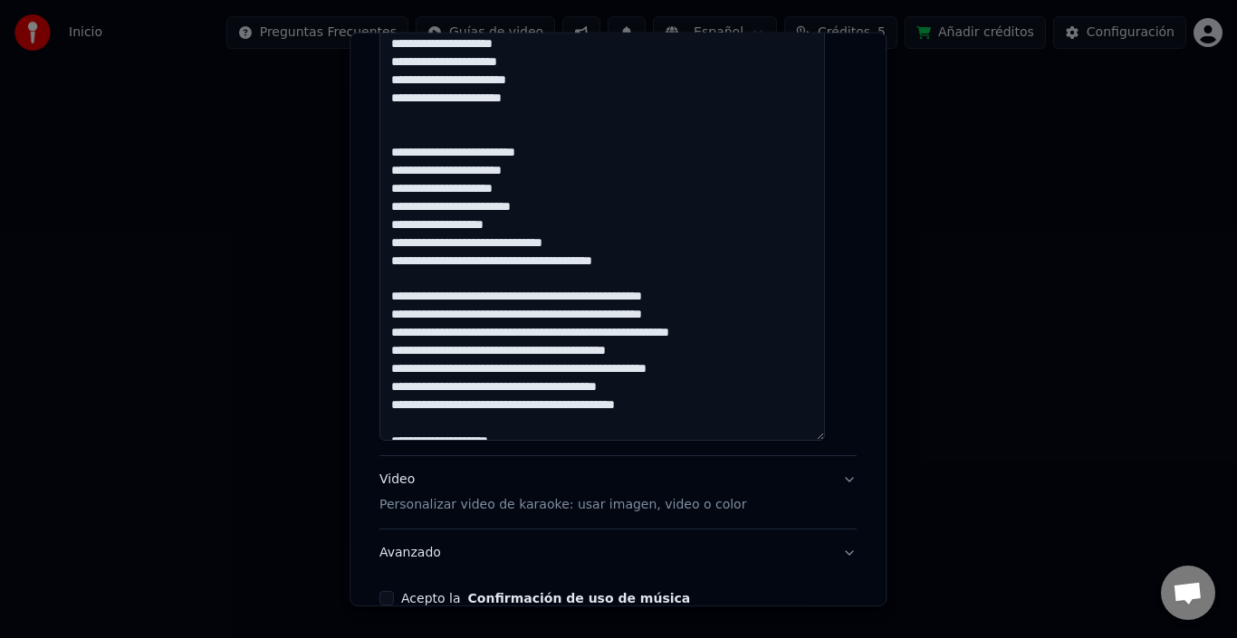
click at [506, 242] on textarea at bounding box center [601, -1] width 445 height 883
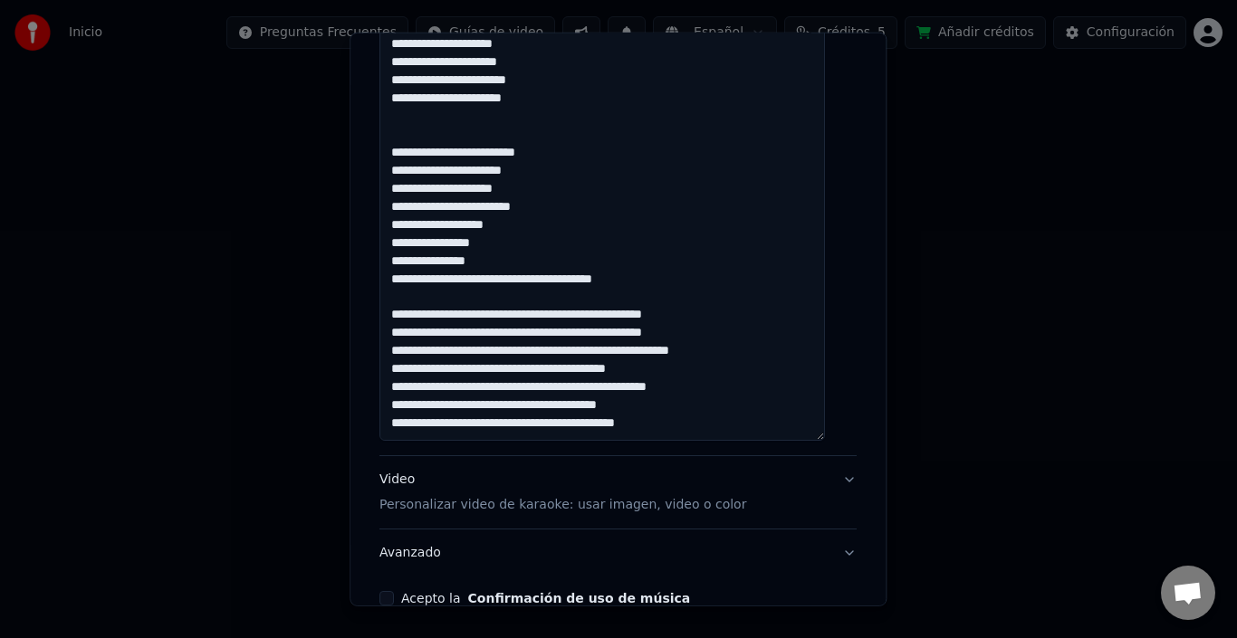
click at [557, 279] on textarea at bounding box center [601, -1] width 445 height 883
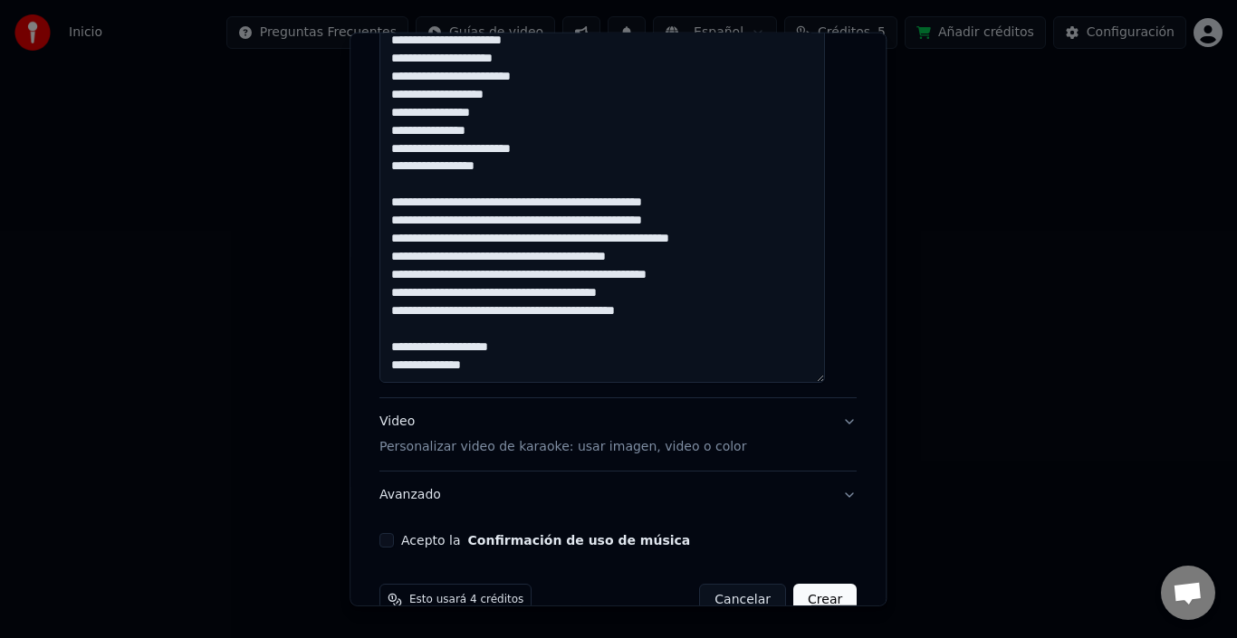
scroll to position [960, 0]
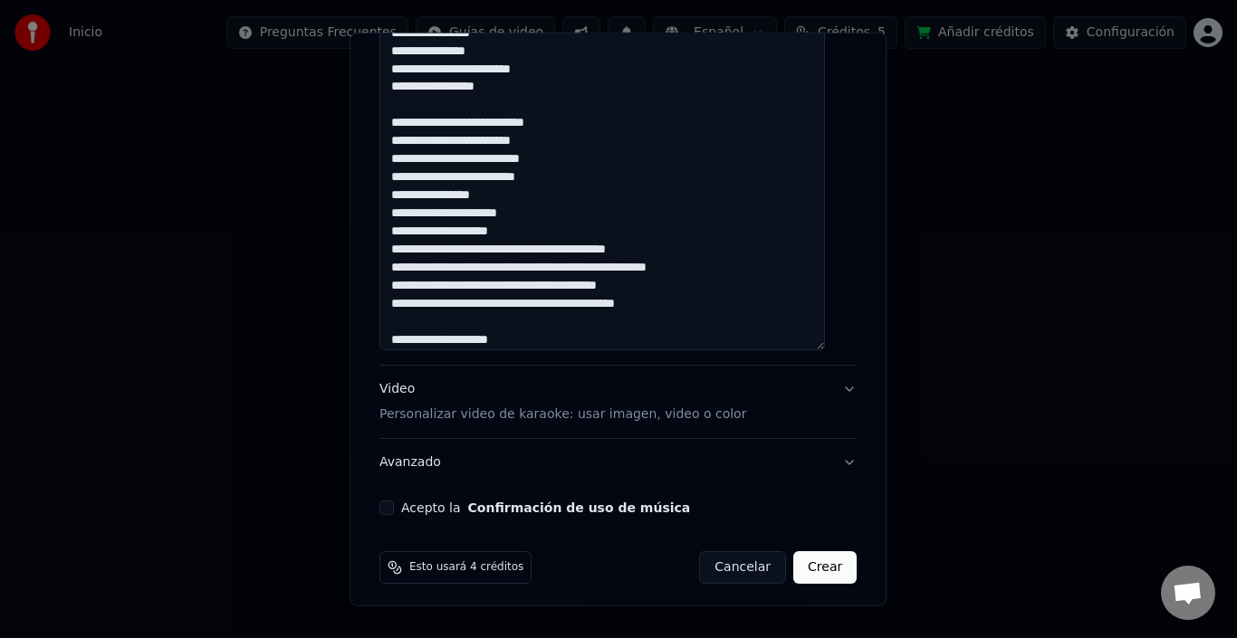
scroll to position [545, 0]
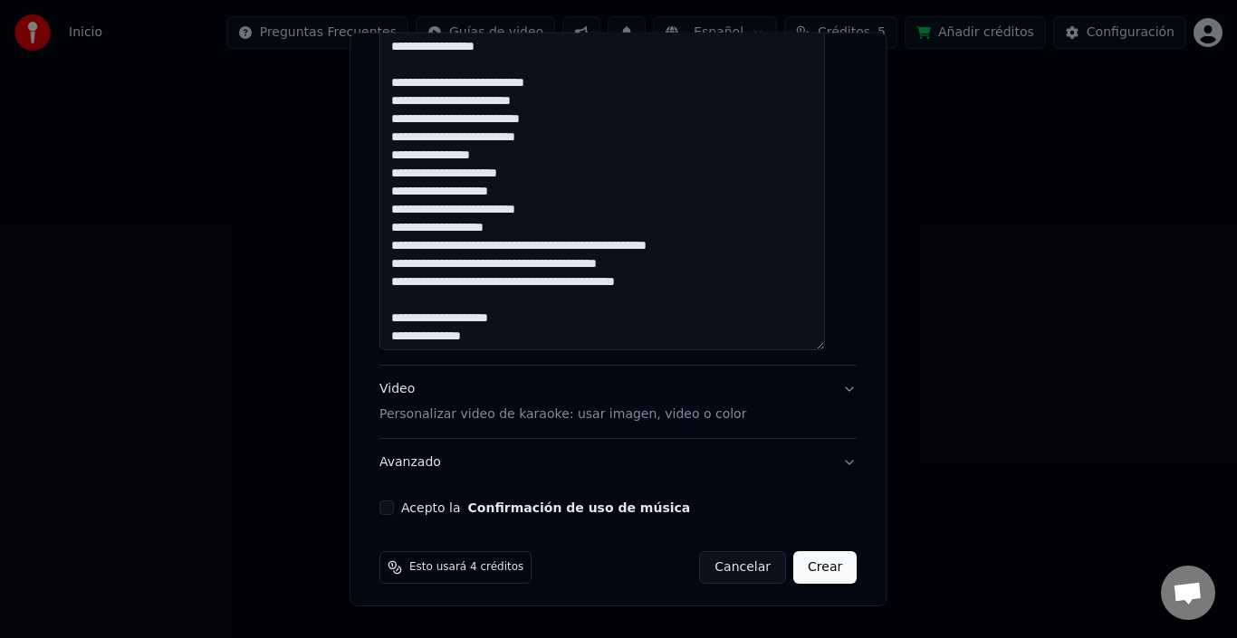
scroll to position [563, 0]
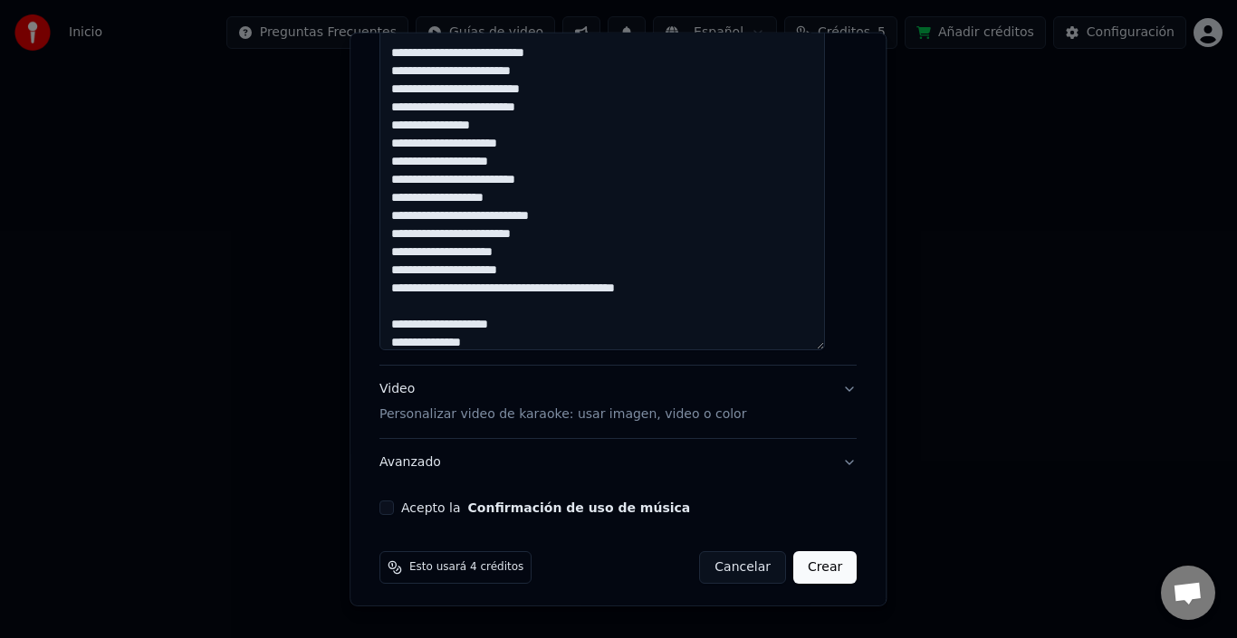
scroll to position [599, 0]
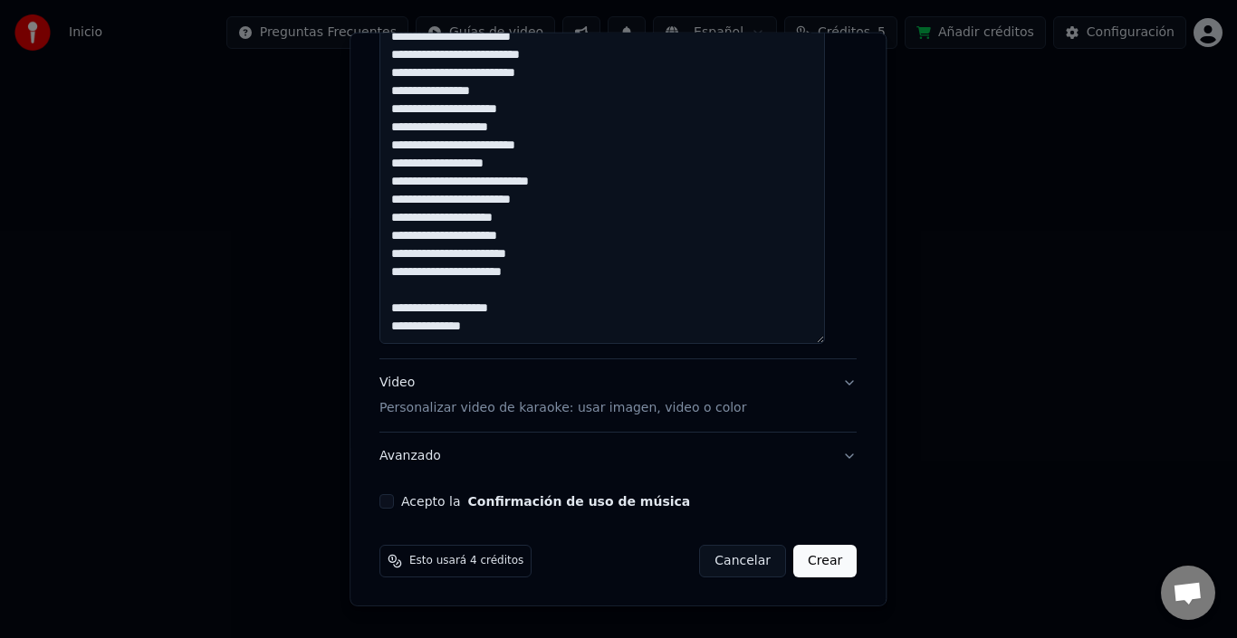
scroll to position [967, 0]
drag, startPoint x: 516, startPoint y: 333, endPoint x: 394, endPoint y: 300, distance: 126.7
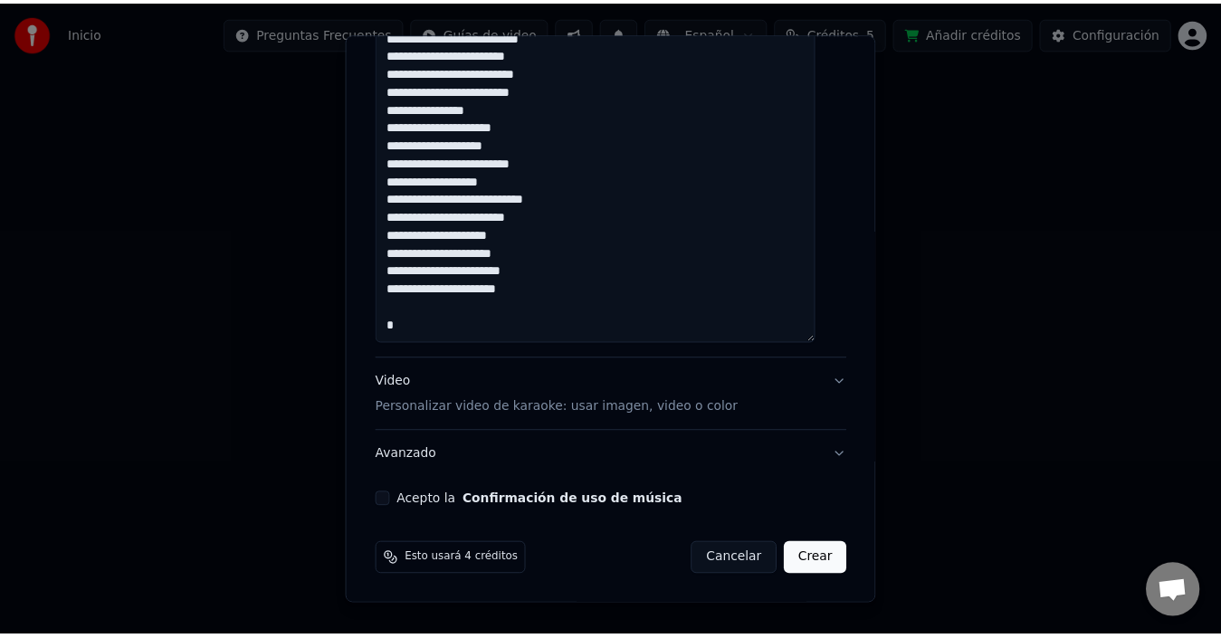
scroll to position [599, 0]
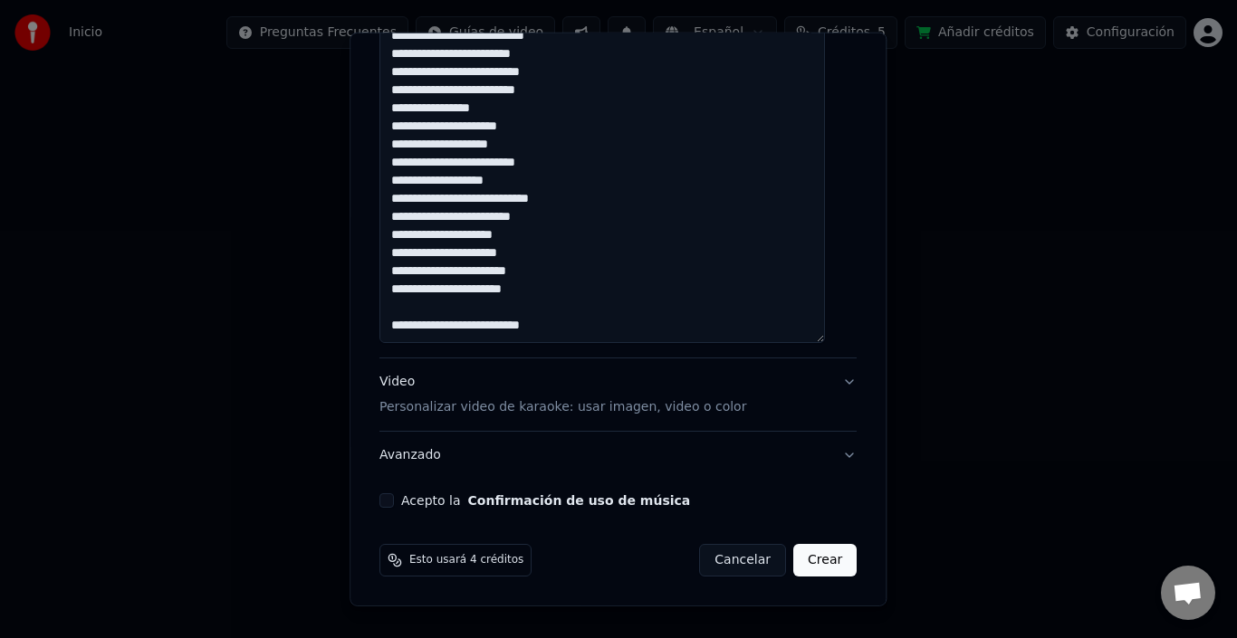
type textarea "**********"
click at [393, 502] on button "Acepto la Confirmación de uso de música" at bounding box center [386, 500] width 14 height 14
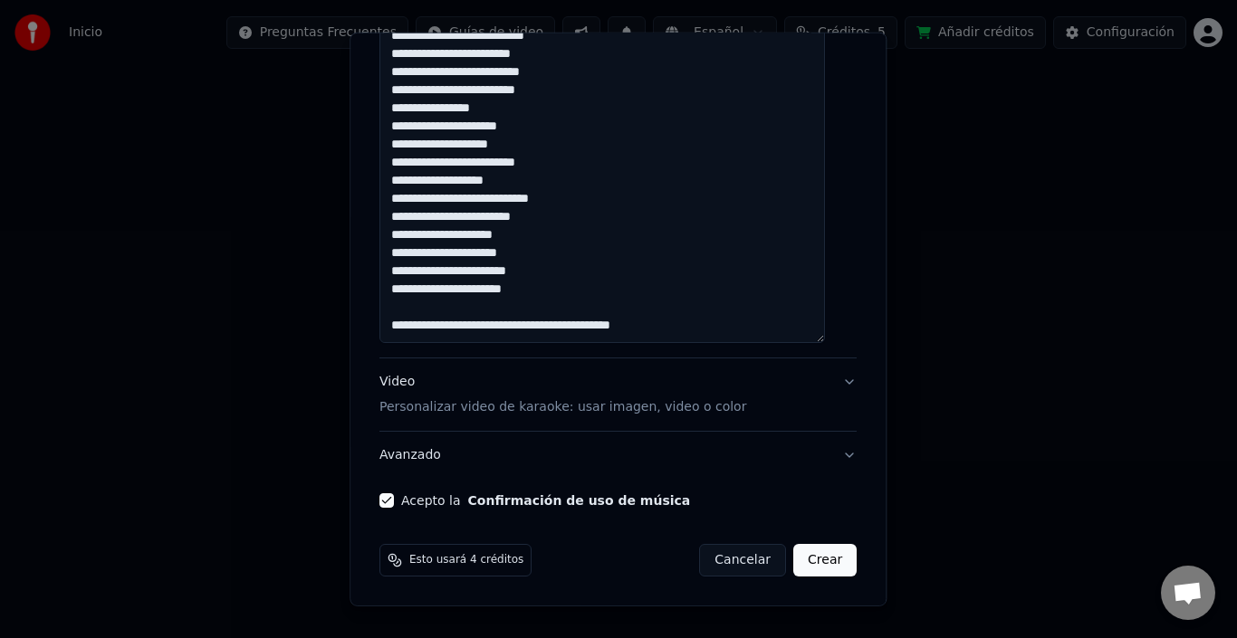
click at [797, 568] on button "Crear" at bounding box center [824, 560] width 63 height 33
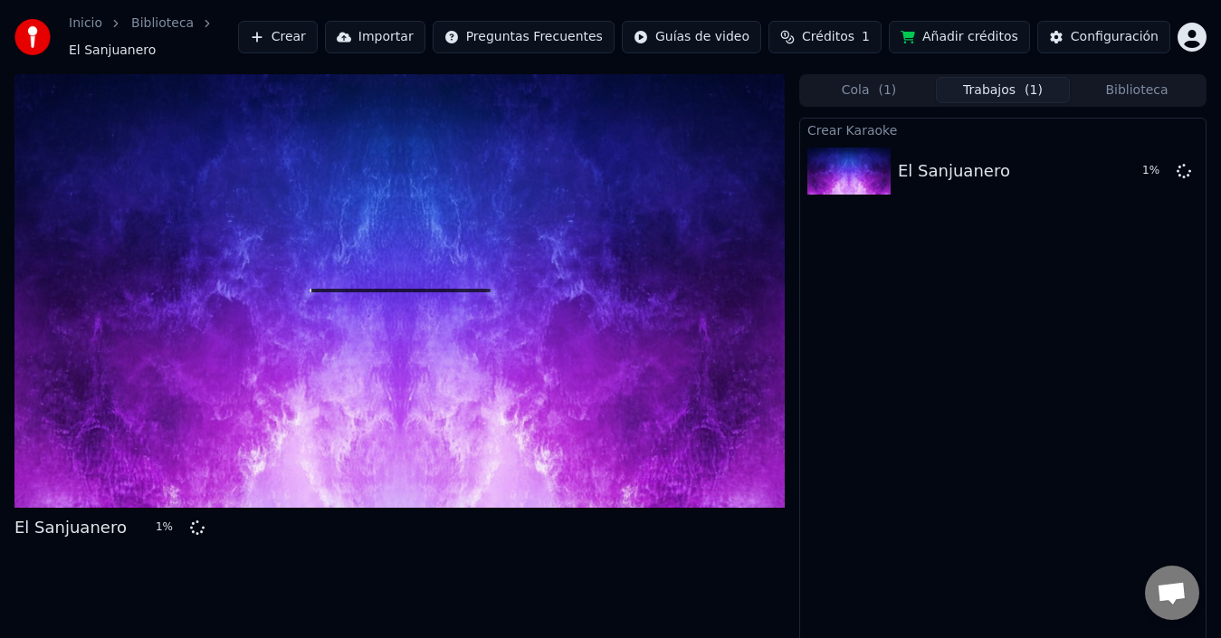
scroll to position [13, 0]
